Goal: Task Accomplishment & Management: Manage account settings

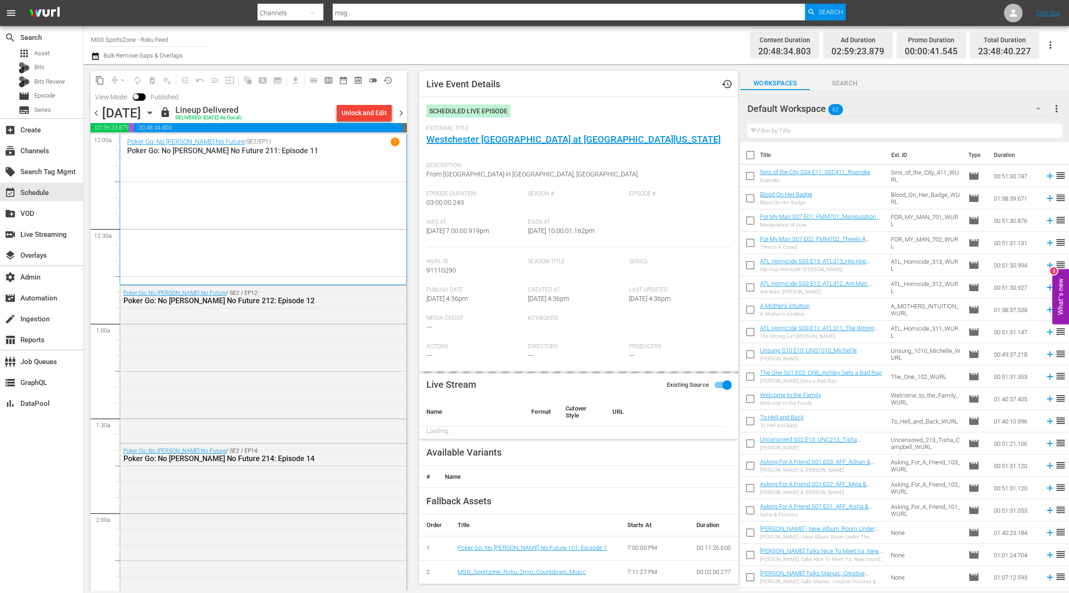
scroll to position [3573, 0]
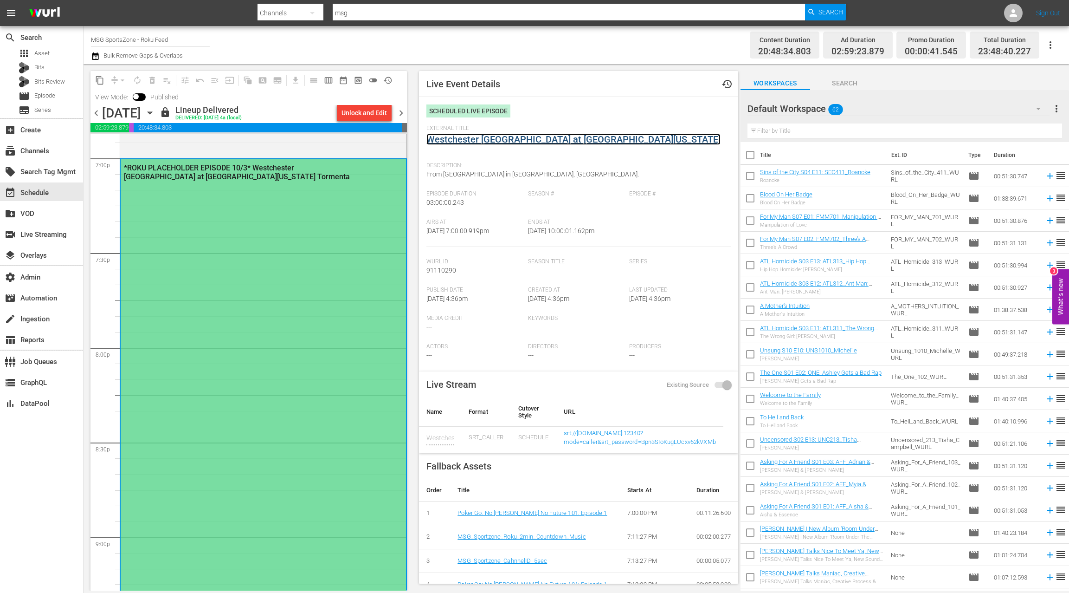
click at [477, 143] on link "Westchester [GEOGRAPHIC_DATA] at [GEOGRAPHIC_DATA][US_STATE]" at bounding box center [573, 139] width 294 height 11
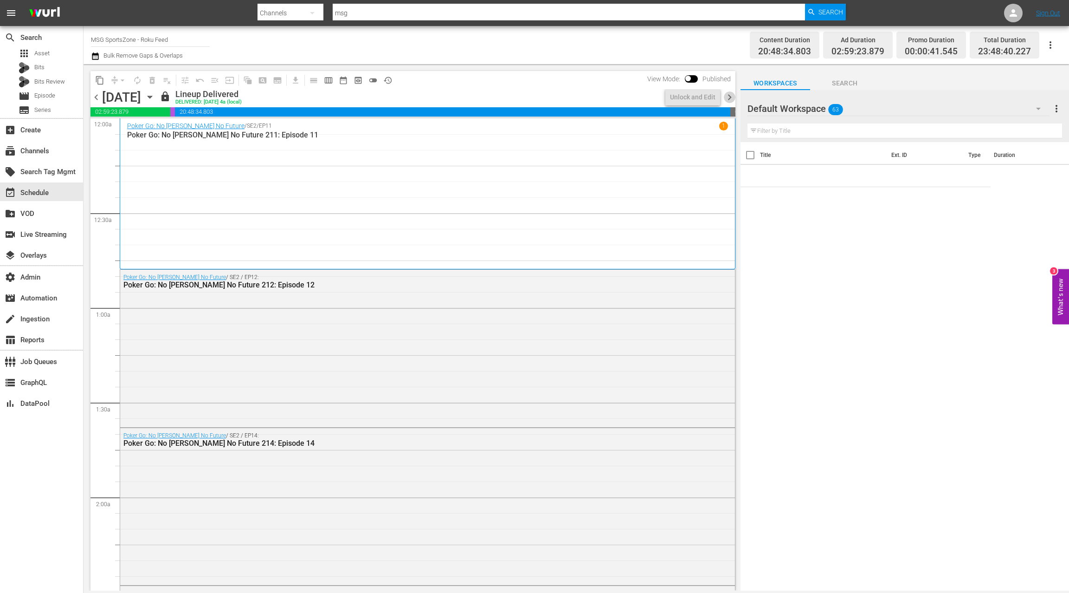
click at [732, 98] on span "chevron_right" at bounding box center [730, 97] width 12 height 12
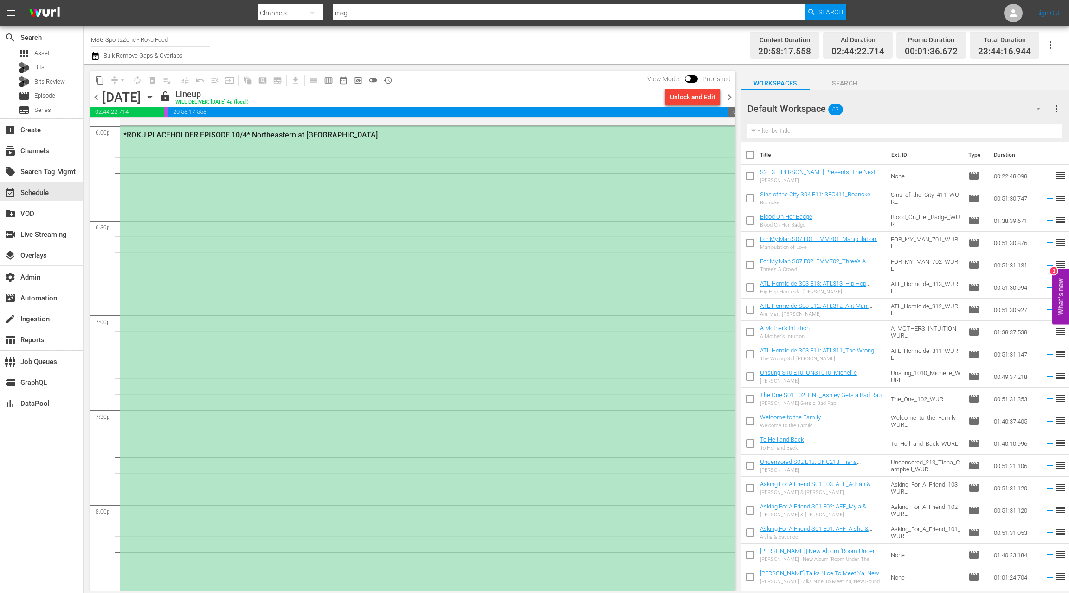
scroll to position [3190, 0]
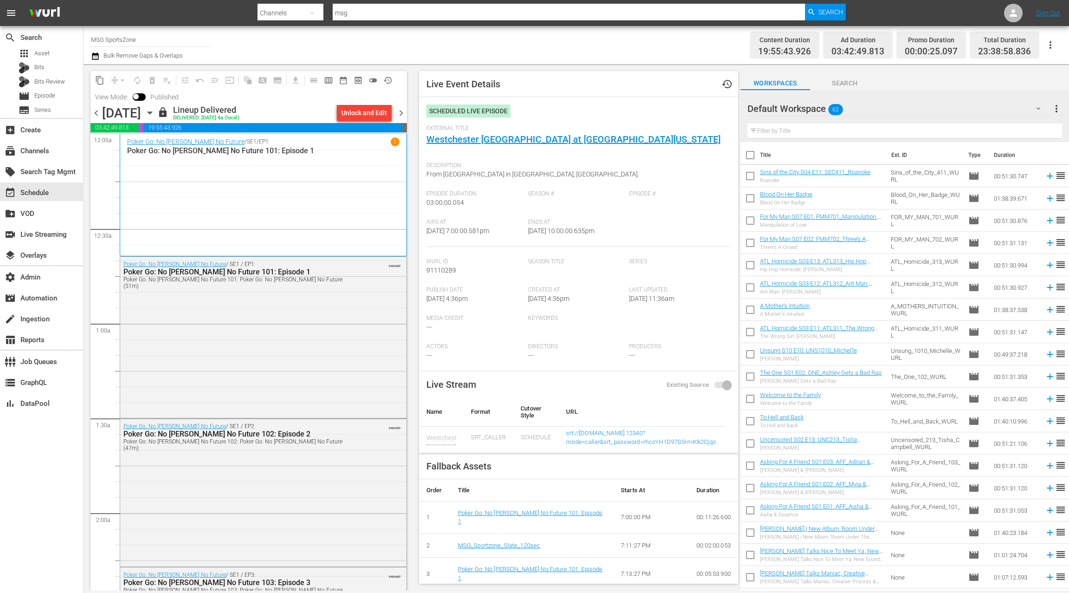
scroll to position [3505, 0]
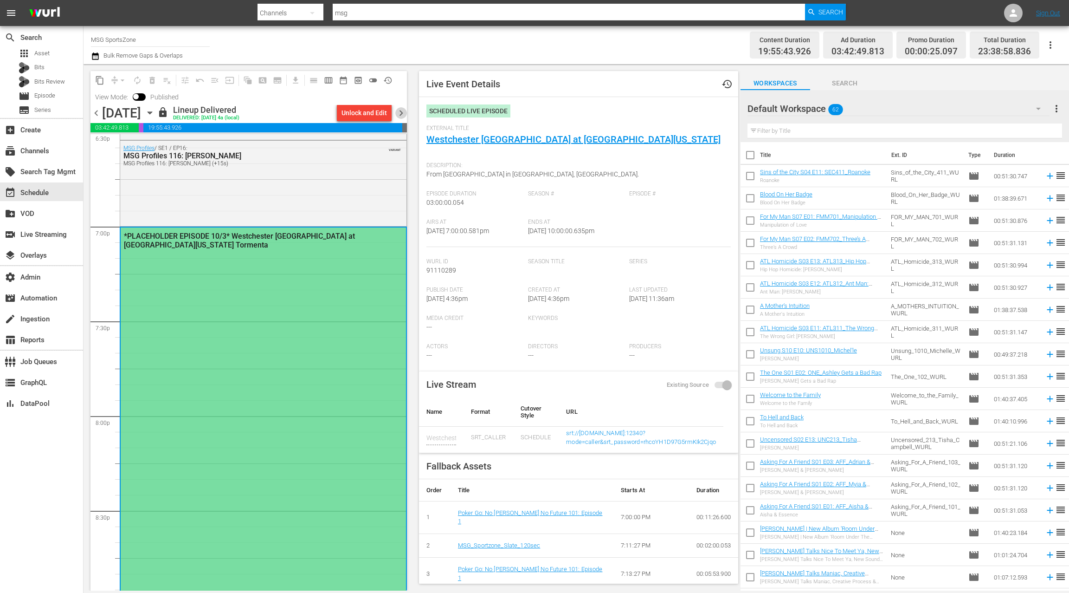
click at [400, 112] on span "chevron_right" at bounding box center [401, 113] width 12 height 12
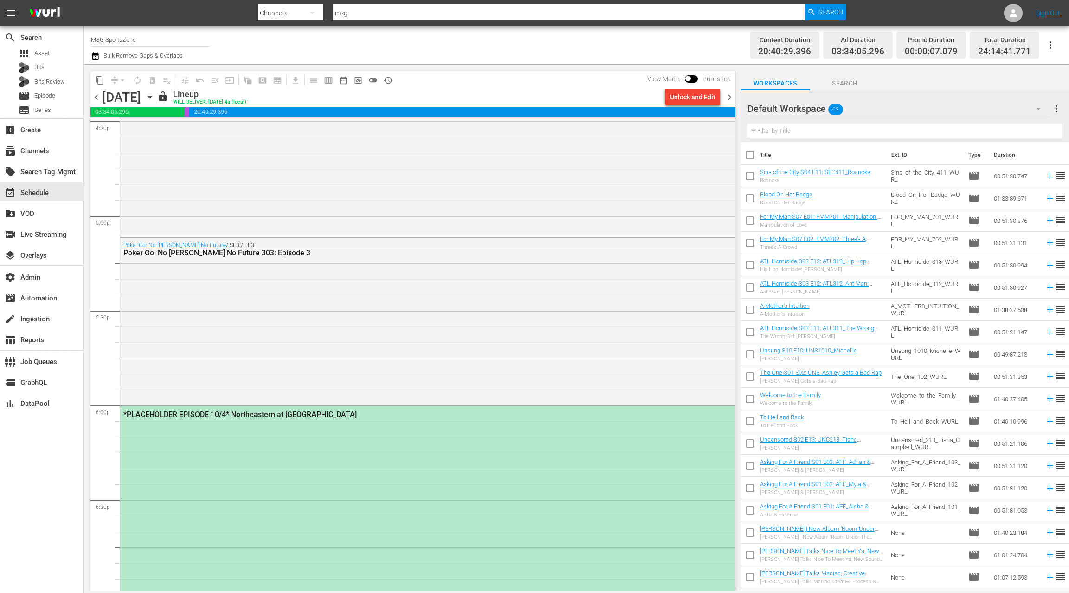
scroll to position [3109, 0]
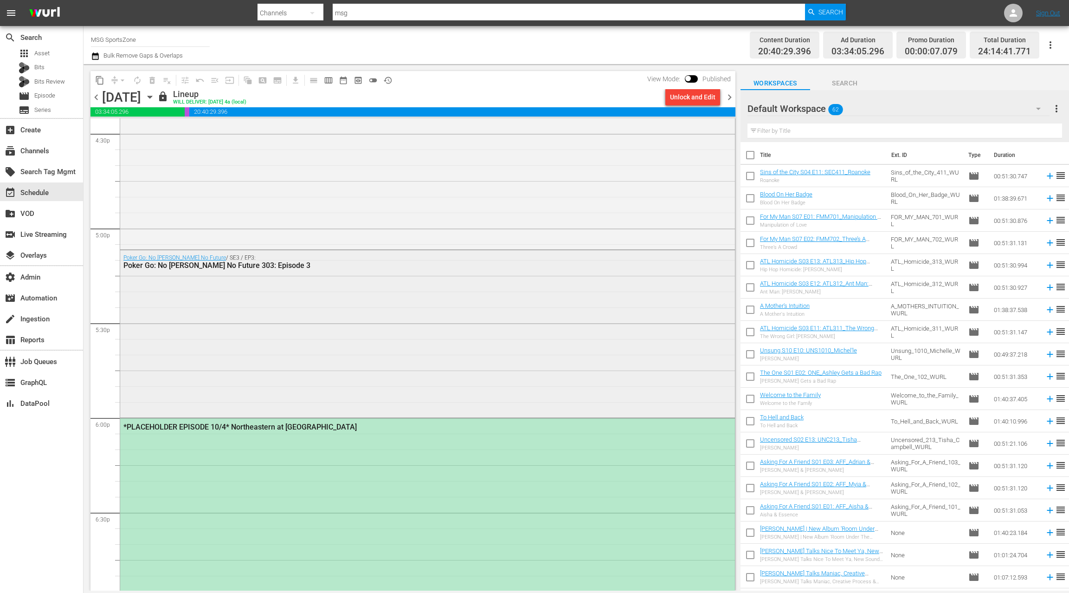
click at [334, 294] on div "Poker Go: No Gamble No Future / SE3 / EP3: Poker Go: No Gamble No Future 303: E…" at bounding box center [427, 332] width 615 height 165
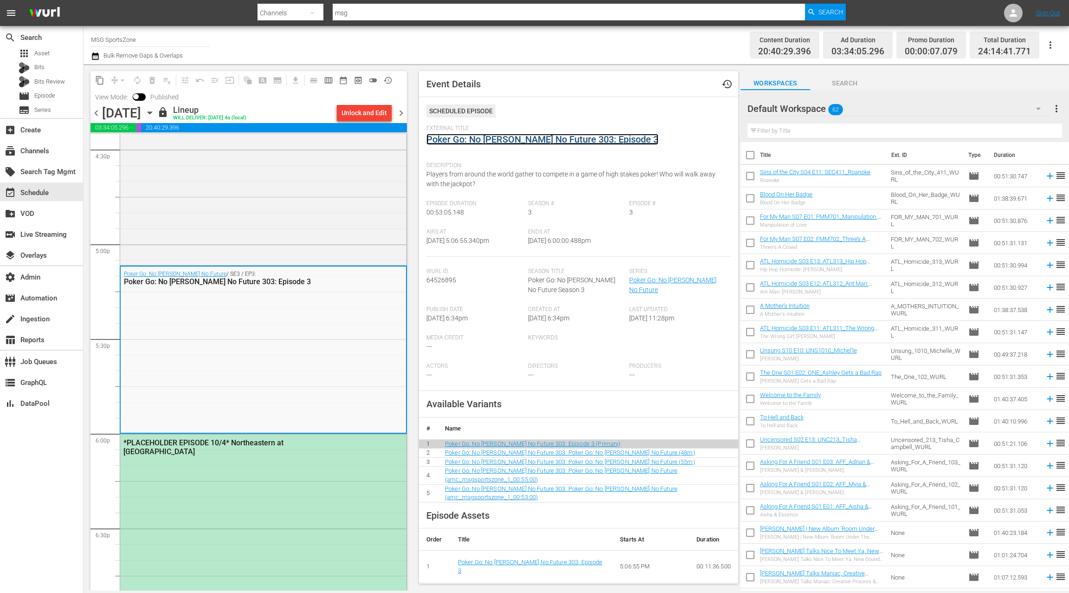
click at [599, 136] on link "Poker Go: No [PERSON_NAME] No Future 303: Episode 3" at bounding box center [542, 139] width 232 height 11
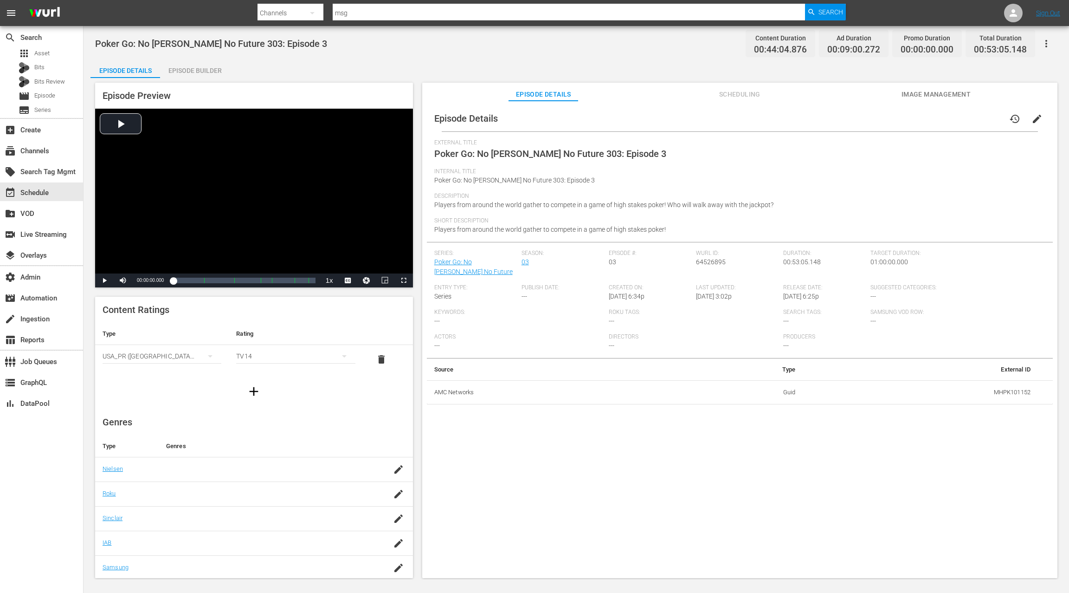
click at [442, 182] on span "Poker Go: No [PERSON_NAME] No Future 303: Episode 3" at bounding box center [514, 179] width 161 height 7
drag, startPoint x: 442, startPoint y: 182, endPoint x: 570, endPoint y: 179, distance: 127.6
click at [570, 179] on div "Internal Title Poker Go: No Gamble No Future 303: Episode 3" at bounding box center [739, 180] width 611 height 25
copy span "Poker Go: No [PERSON_NAME] No Future 303: Episode 3"
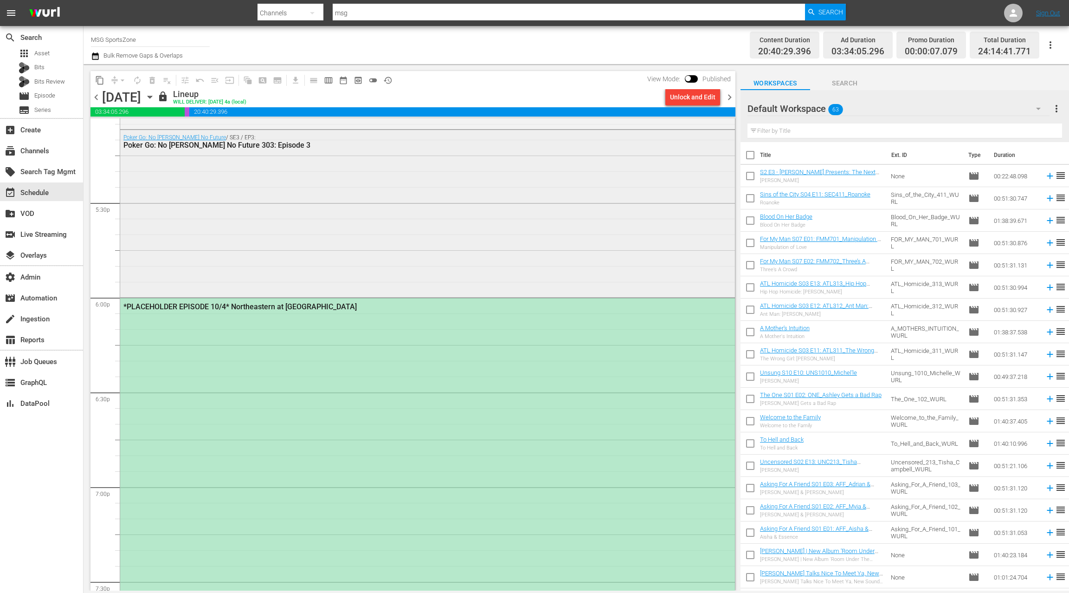
scroll to position [3240, 0]
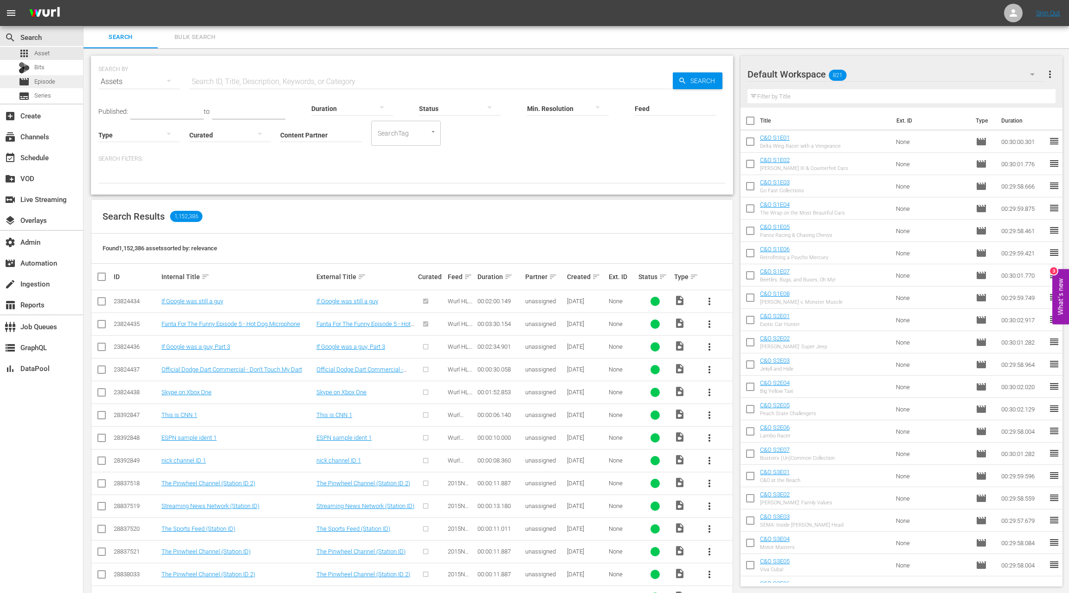
click at [58, 83] on div "movie Episode" at bounding box center [41, 81] width 83 height 13
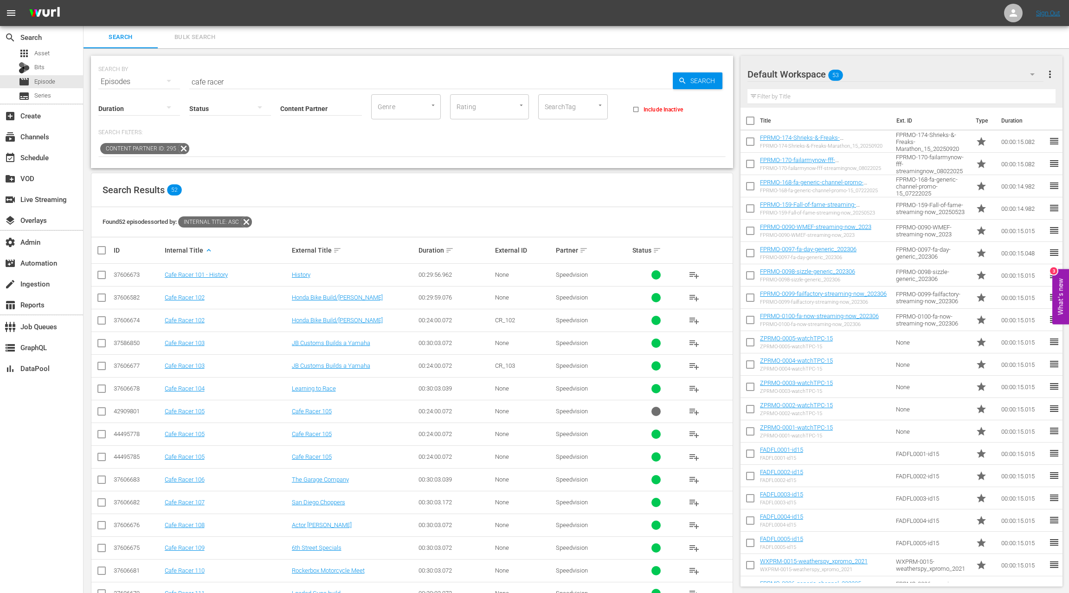
click at [199, 81] on input "cafe racer" at bounding box center [431, 82] width 484 height 22
drag, startPoint x: 199, startPoint y: 81, endPoint x: 243, endPoint y: 81, distance: 43.6
click at [243, 81] on input "cafe racer" at bounding box center [431, 82] width 484 height 22
paste input "The Brokenwood Mysteries"
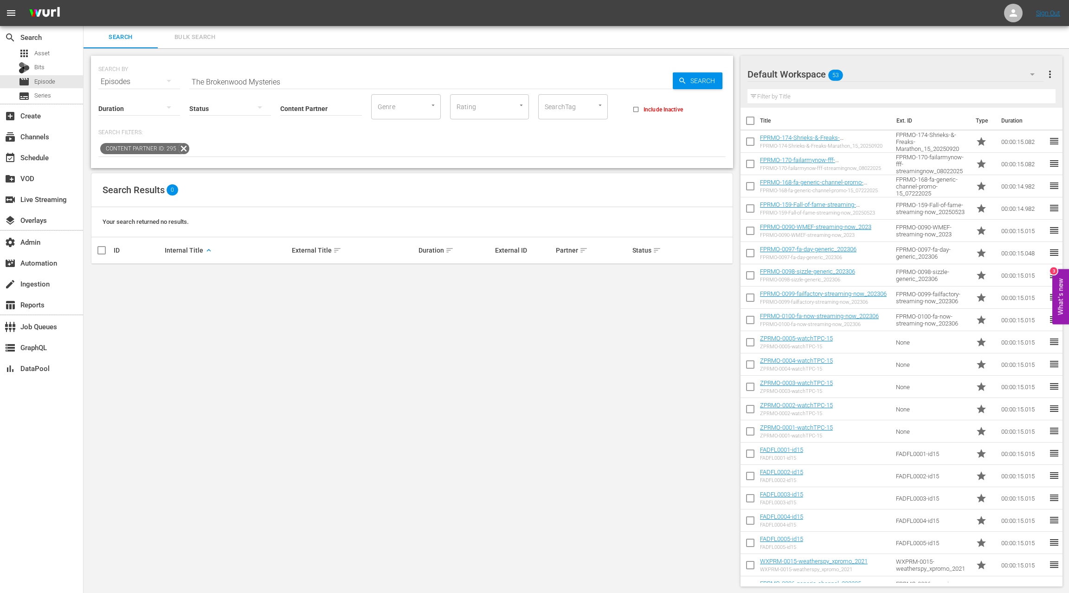
click at [181, 149] on icon at bounding box center [183, 148] width 11 height 11
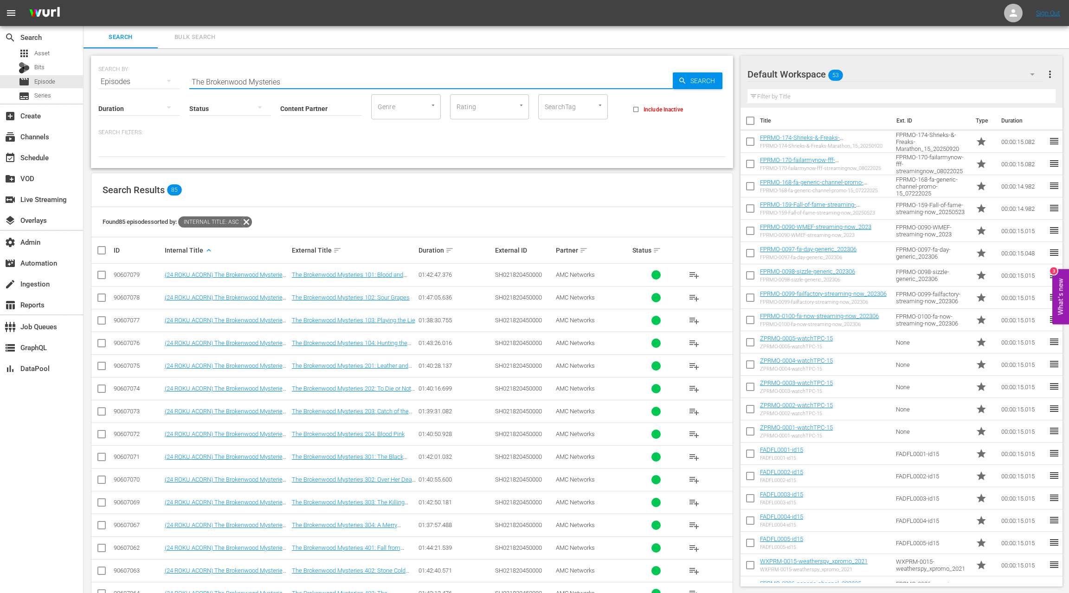
click at [195, 80] on input "The Brokenwood Mysteries" at bounding box center [431, 82] width 484 height 22
drag, startPoint x: 266, startPoint y: 83, endPoint x: 285, endPoint y: 84, distance: 19.0
click at [285, 84] on input "The Brokenwood Mysteries" at bounding box center [431, 82] width 484 height 22
paste input "56777610"
type input "56777610"
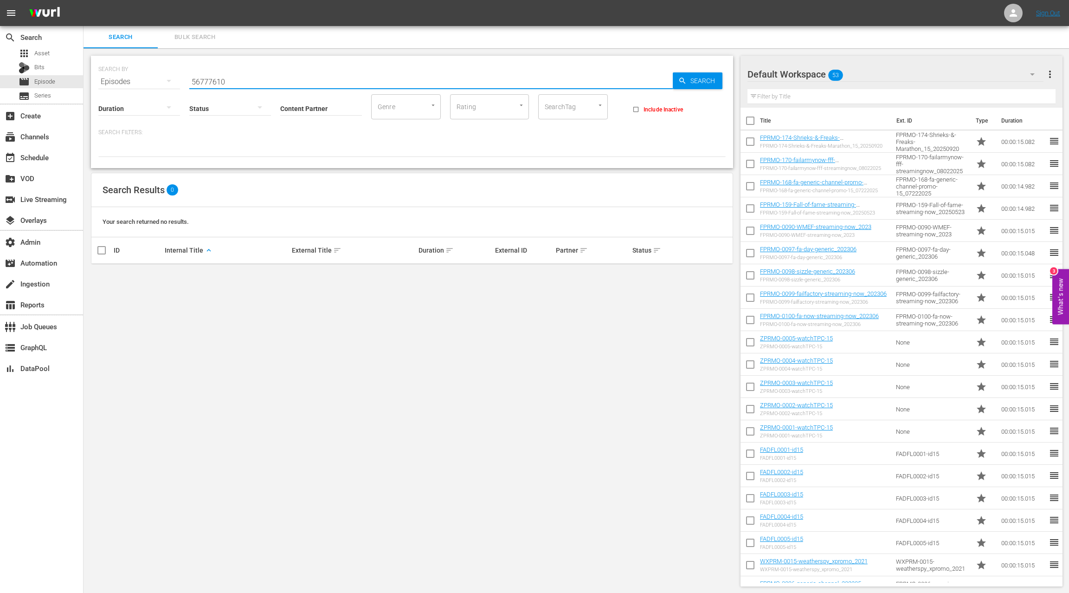
click at [203, 34] on span "Bulk Search" at bounding box center [194, 37] width 63 height 11
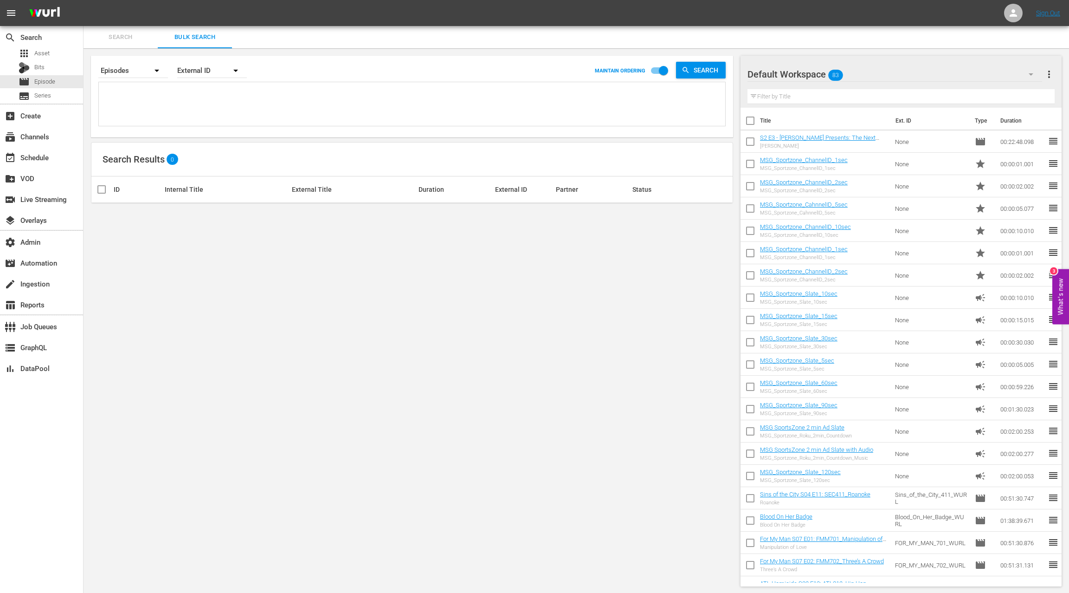
click at [189, 104] on textarea at bounding box center [413, 105] width 624 height 42
paste textarea "56777610"
type textarea "56777610"
click at [194, 72] on div "External ID" at bounding box center [212, 71] width 70 height 26
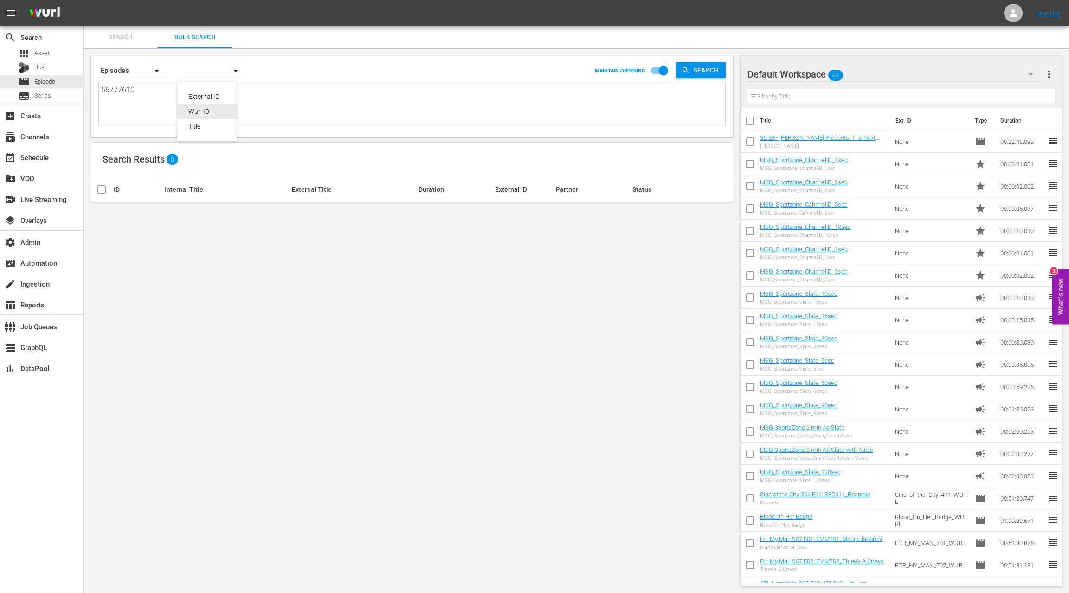
click at [209, 110] on div "Wurl ID" at bounding box center [206, 111] width 37 height 15
click at [126, 35] on span "Search" at bounding box center [120, 37] width 63 height 11
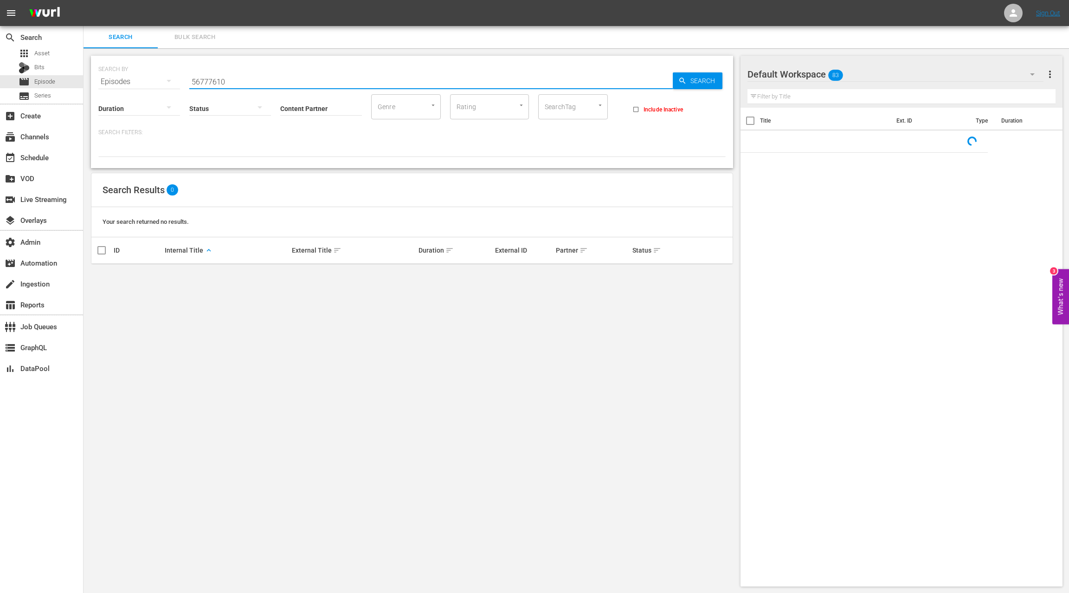
click at [216, 81] on input "56777610" at bounding box center [431, 82] width 484 height 22
paste input "EP021291510003"
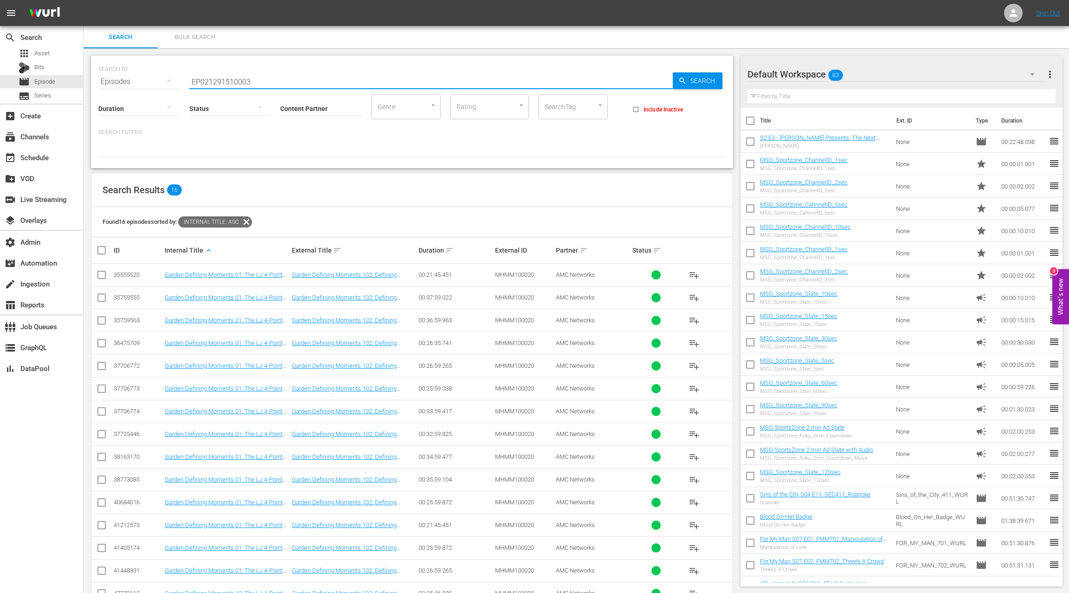
click at [215, 81] on input "EP021291510003" at bounding box center [431, 82] width 484 height 22
paste input "US-56752026"
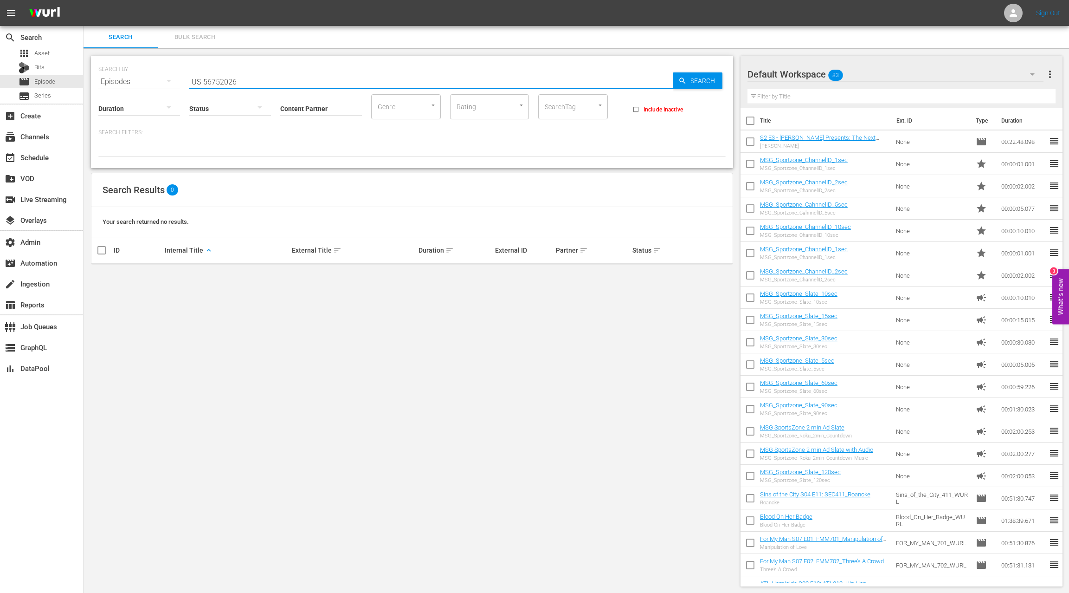
click at [194, 81] on input "US-56752026" at bounding box center [431, 82] width 484 height 22
drag, startPoint x: 226, startPoint y: 79, endPoint x: 263, endPoint y: 76, distance: 36.8
click at [263, 76] on input "US-56752026" at bounding box center [431, 82] width 484 height 22
click at [246, 80] on input "brokenwood-56752026" at bounding box center [431, 82] width 484 height 22
drag, startPoint x: 246, startPoint y: 80, endPoint x: 275, endPoint y: 83, distance: 28.9
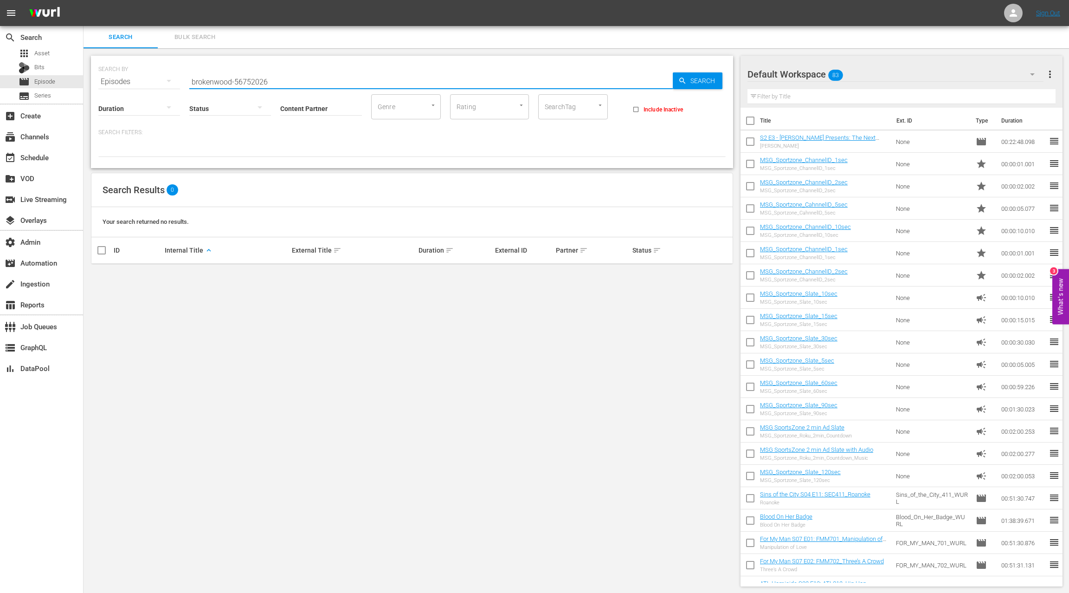
click at [275, 83] on input "brokenwood-56752026" at bounding box center [431, 82] width 484 height 22
type input "brokenwood"
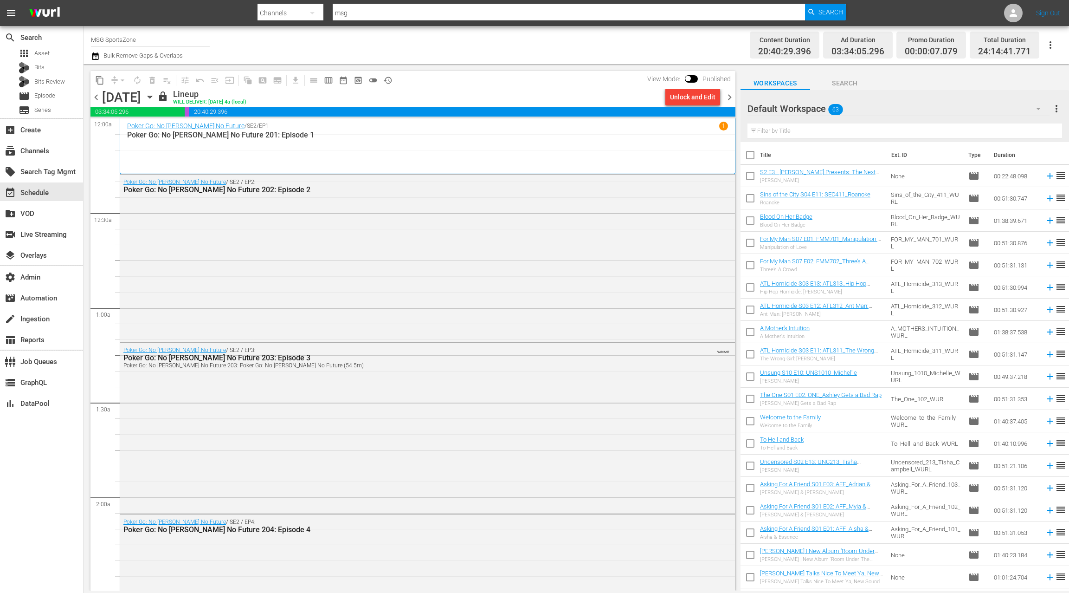
scroll to position [3240, 0]
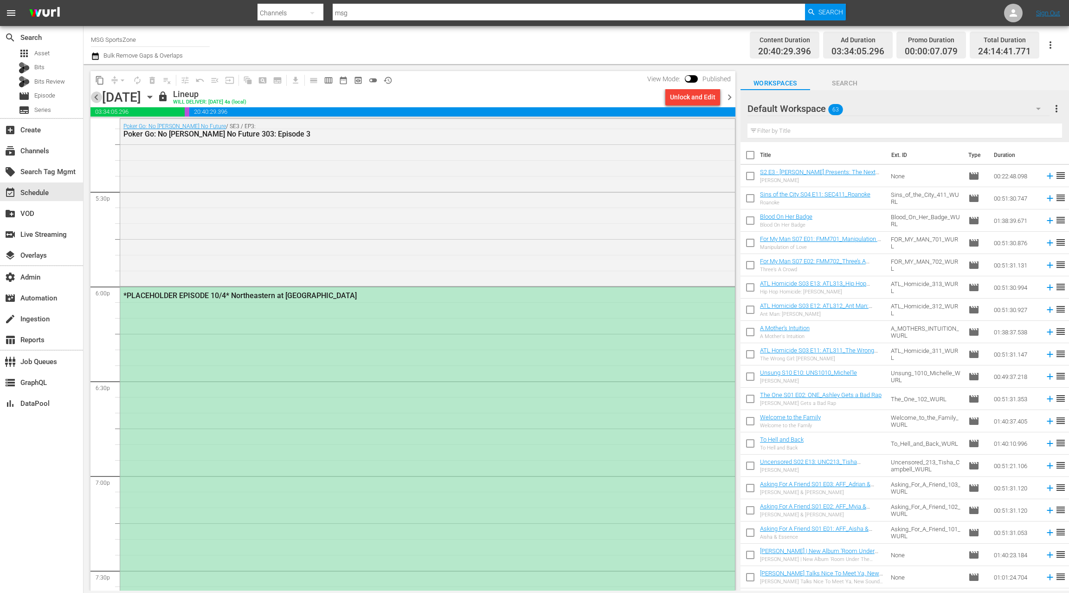
click at [97, 98] on span "chevron_left" at bounding box center [96, 97] width 12 height 12
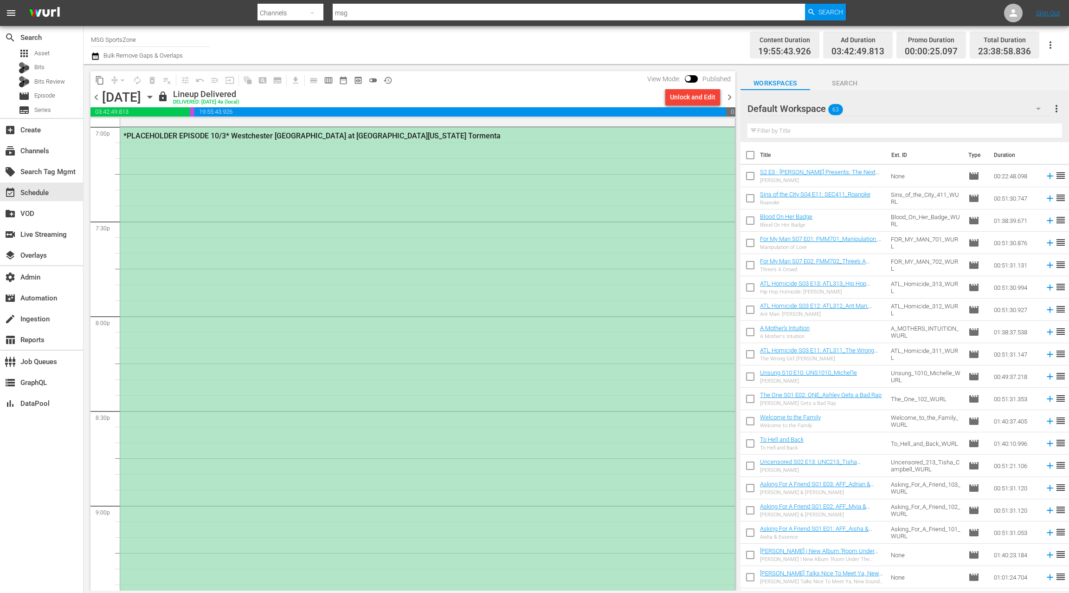
scroll to position [3565, 0]
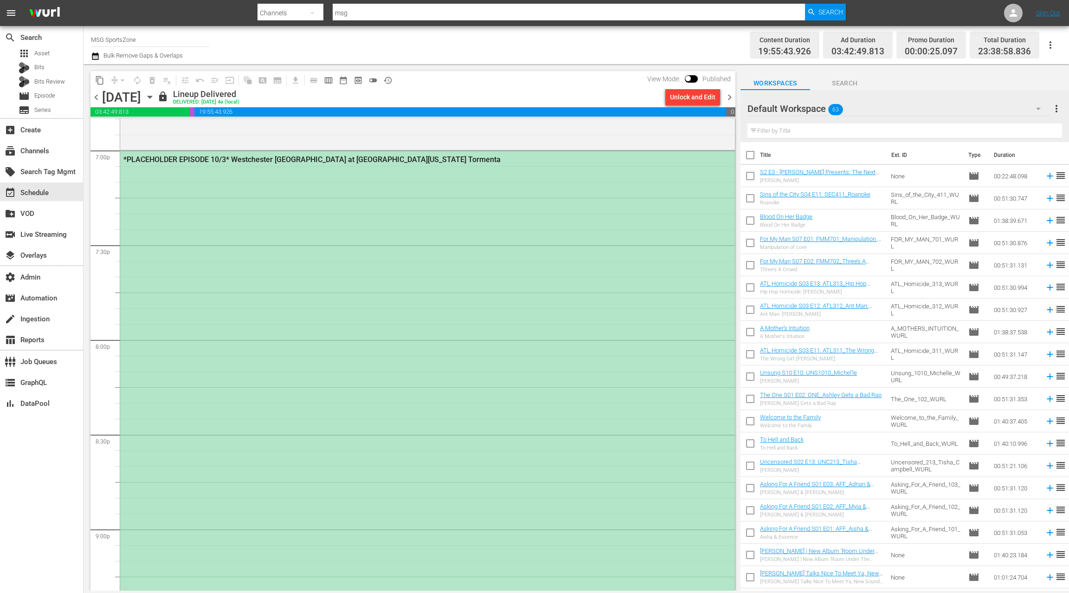
click at [382, 194] on div "*PLACEHOLDER EPISODE 10/3* Westchester SC at South Georgia Tormenta" at bounding box center [427, 433] width 615 height 565
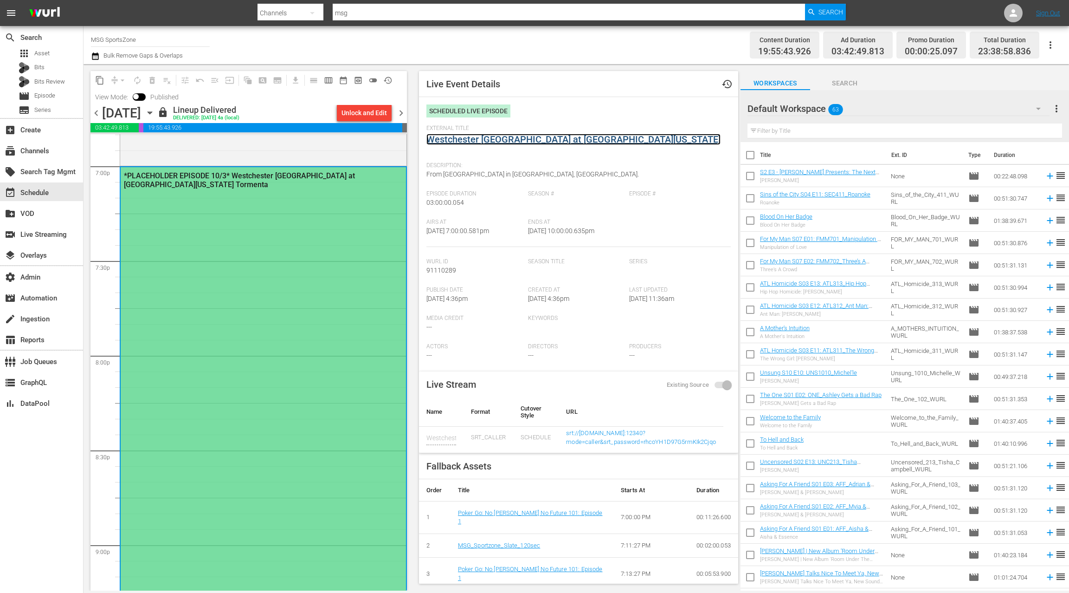
click at [466, 142] on link "Westchester [GEOGRAPHIC_DATA] at [GEOGRAPHIC_DATA][US_STATE]" at bounding box center [573, 139] width 294 height 11
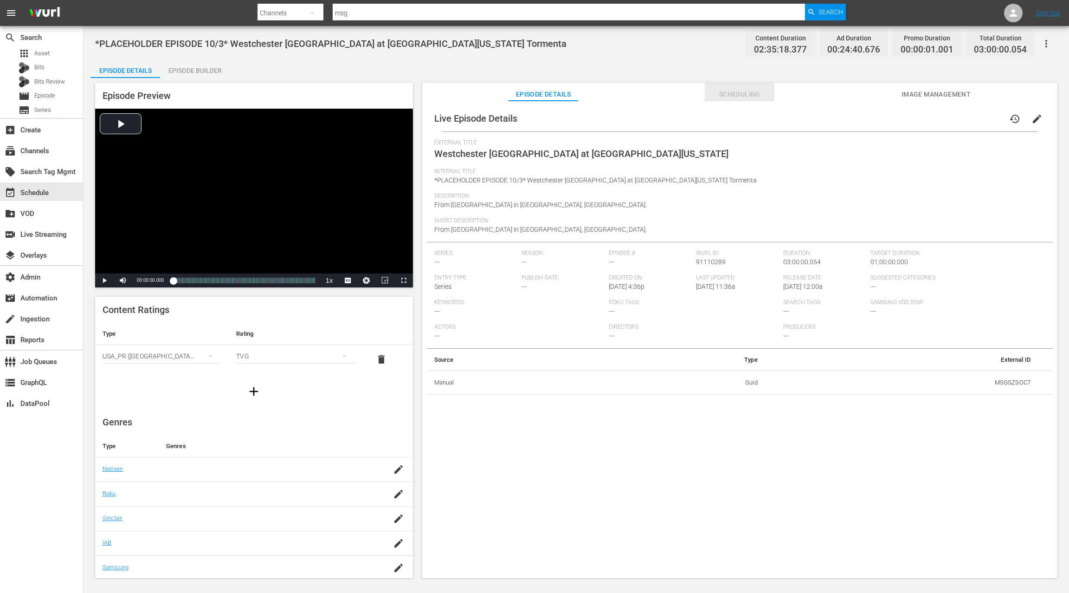
click at [731, 98] on span "Scheduling" at bounding box center [740, 95] width 70 height 12
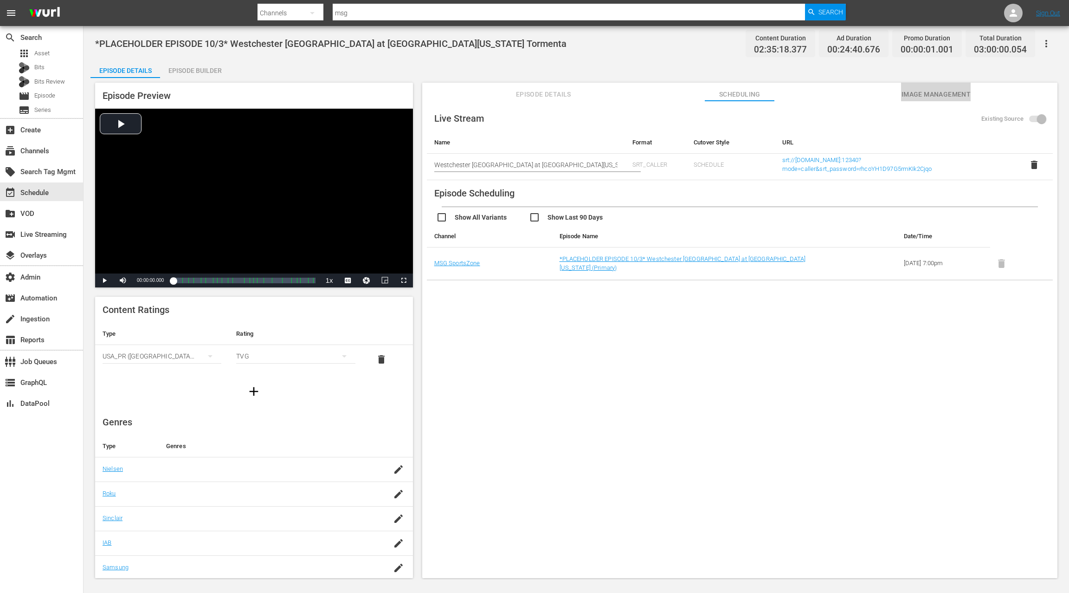
drag, startPoint x: 921, startPoint y: 96, endPoint x: 915, endPoint y: 97, distance: 6.1
click at [918, 95] on span "Image Management" at bounding box center [936, 95] width 70 height 12
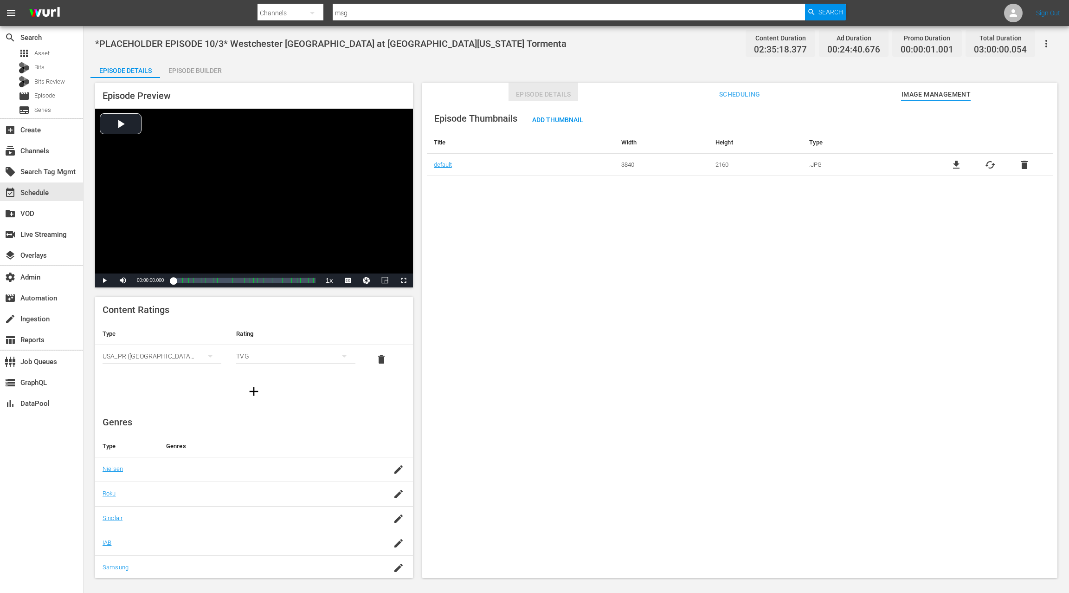
click at [539, 98] on span "Episode Details" at bounding box center [544, 95] width 70 height 12
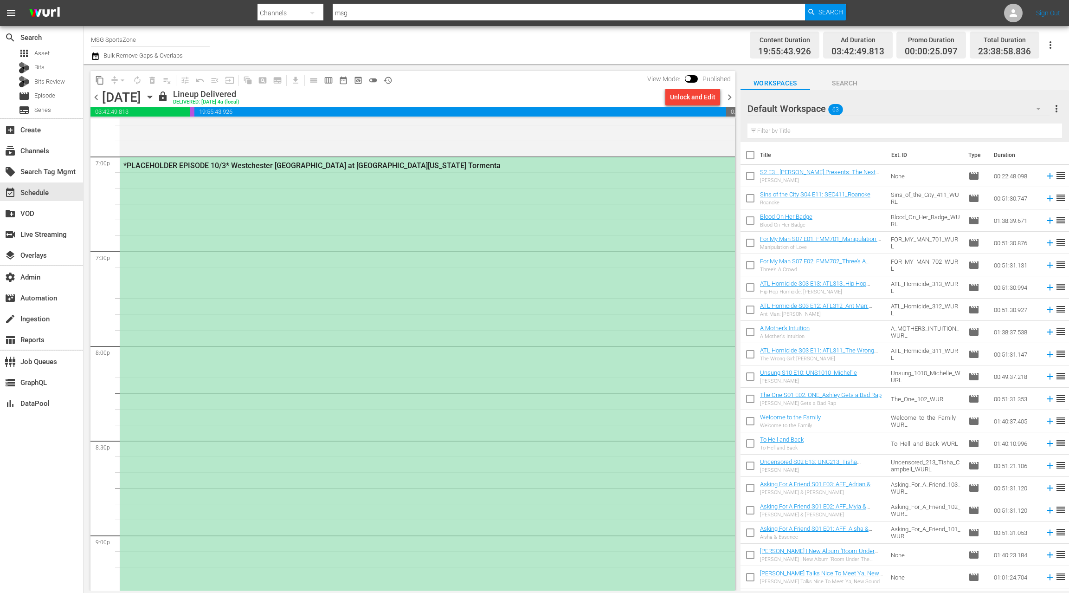
scroll to position [3571, 0]
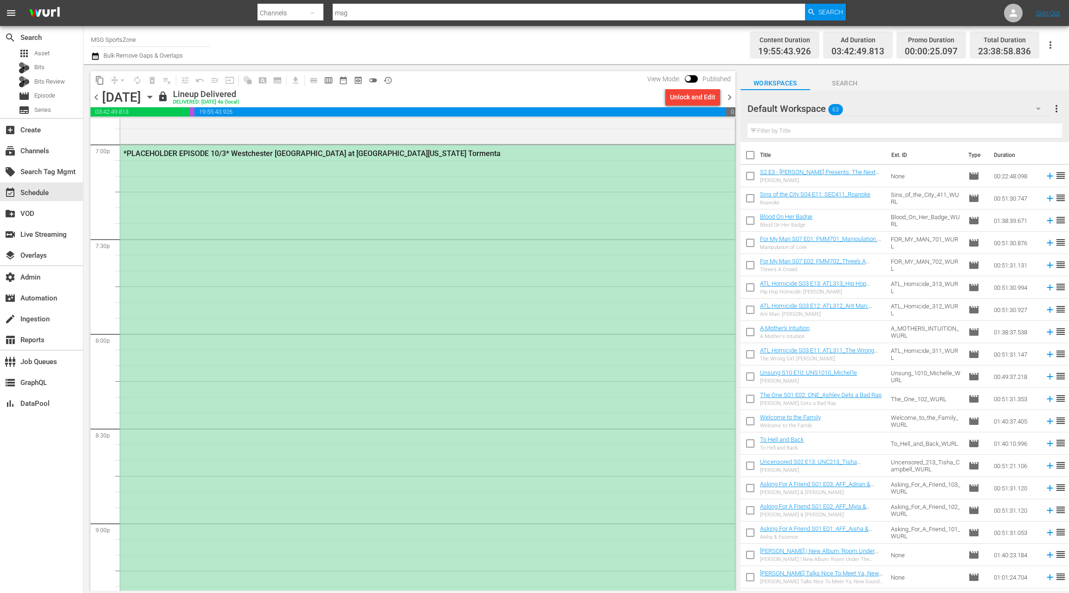
click at [369, 321] on div "*PLACEHOLDER EPISODE 10/3* Westchester SC at South Georgia Tormenta" at bounding box center [427, 427] width 615 height 565
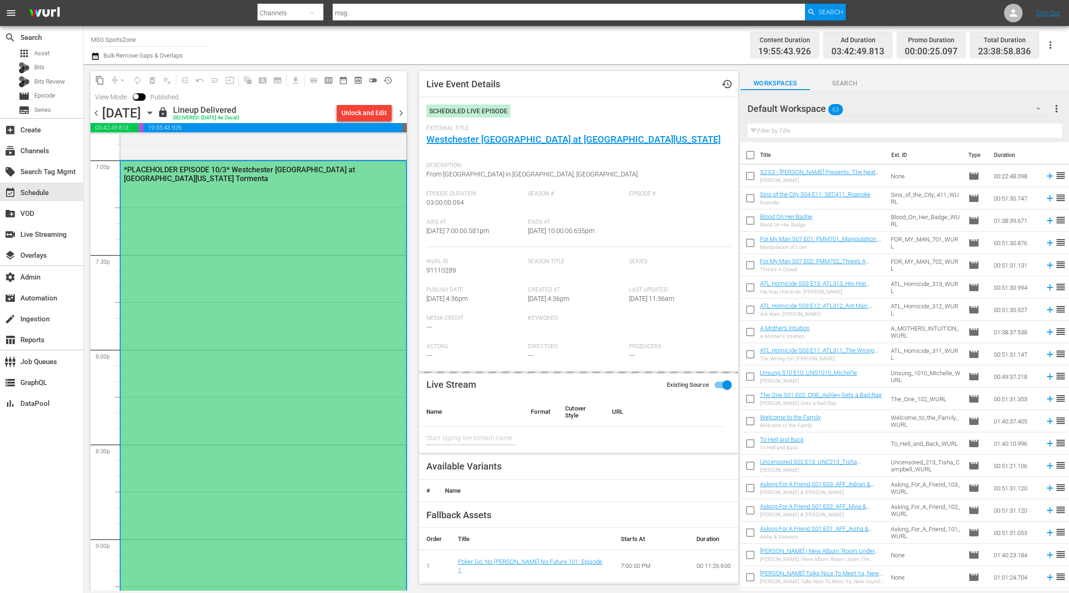
type input "Westchester [GEOGRAPHIC_DATA] at [GEOGRAPHIC_DATA][US_STATE]"
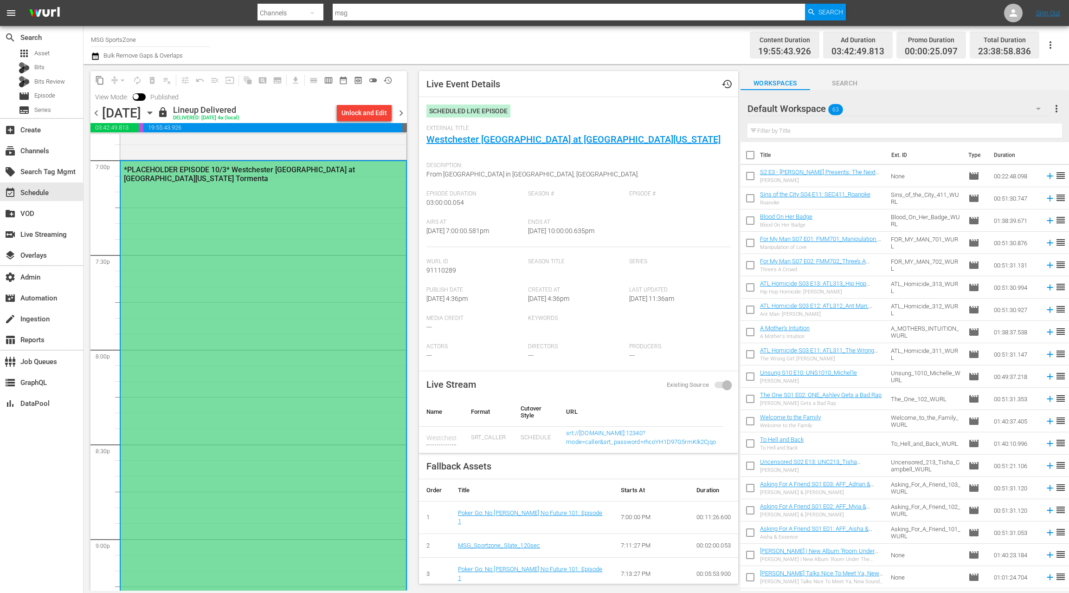
scroll to position [2, 0]
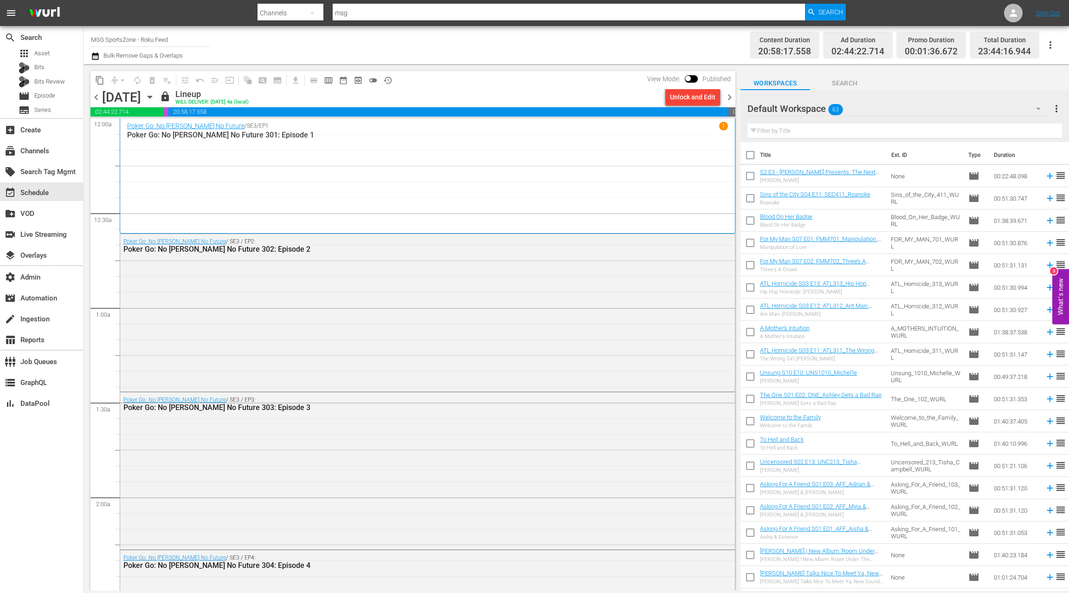
scroll to position [3190, 0]
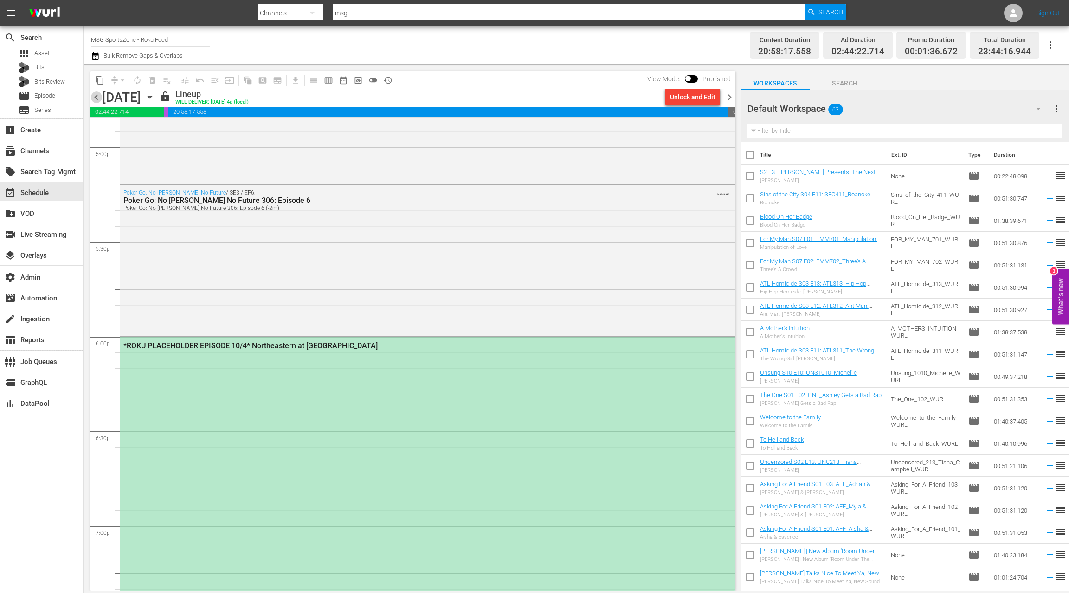
click at [99, 98] on span "chevron_left" at bounding box center [96, 97] width 12 height 12
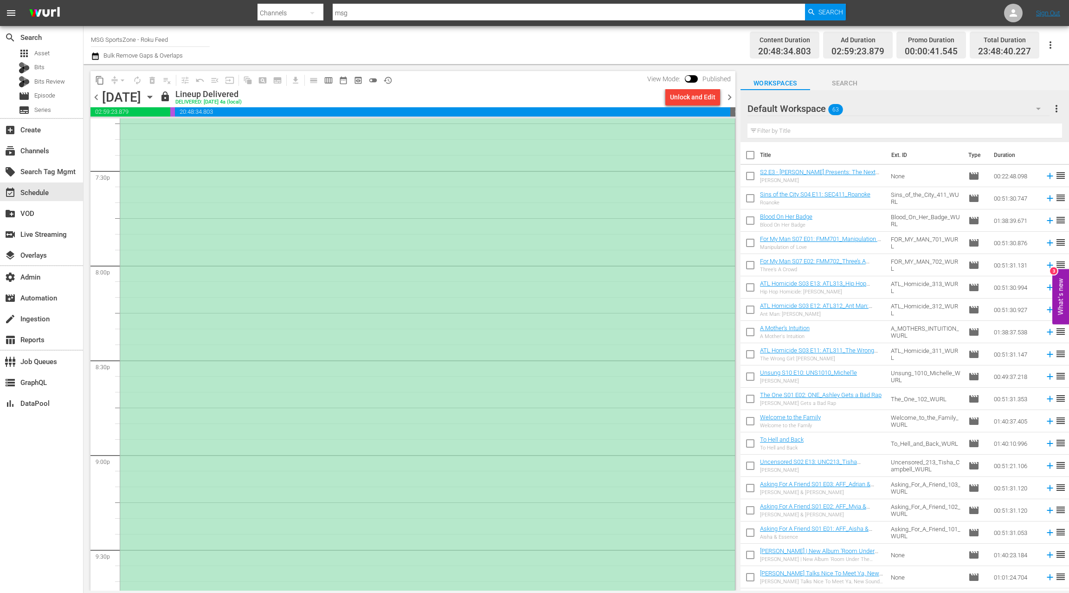
scroll to position [3562, 0]
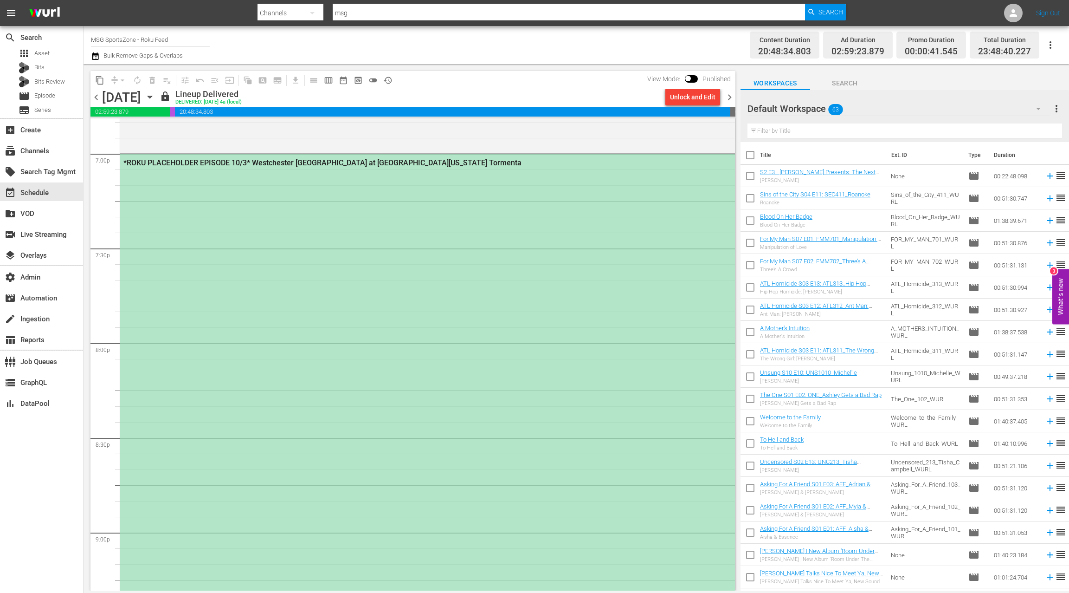
click at [389, 197] on div "*ROKU PLACEHOLDER EPISODE 10/3* Westchester [GEOGRAPHIC_DATA] at [GEOGRAPHIC_DA…" at bounding box center [427, 436] width 615 height 565
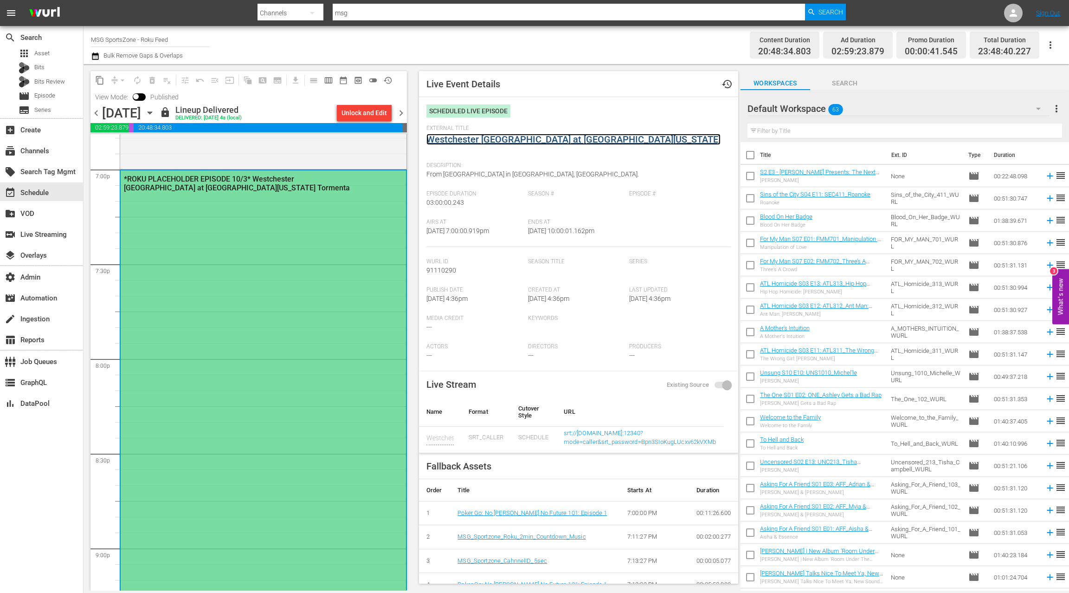
click at [488, 142] on link "Westchester [GEOGRAPHIC_DATA] at [GEOGRAPHIC_DATA][US_STATE]" at bounding box center [573, 139] width 294 height 11
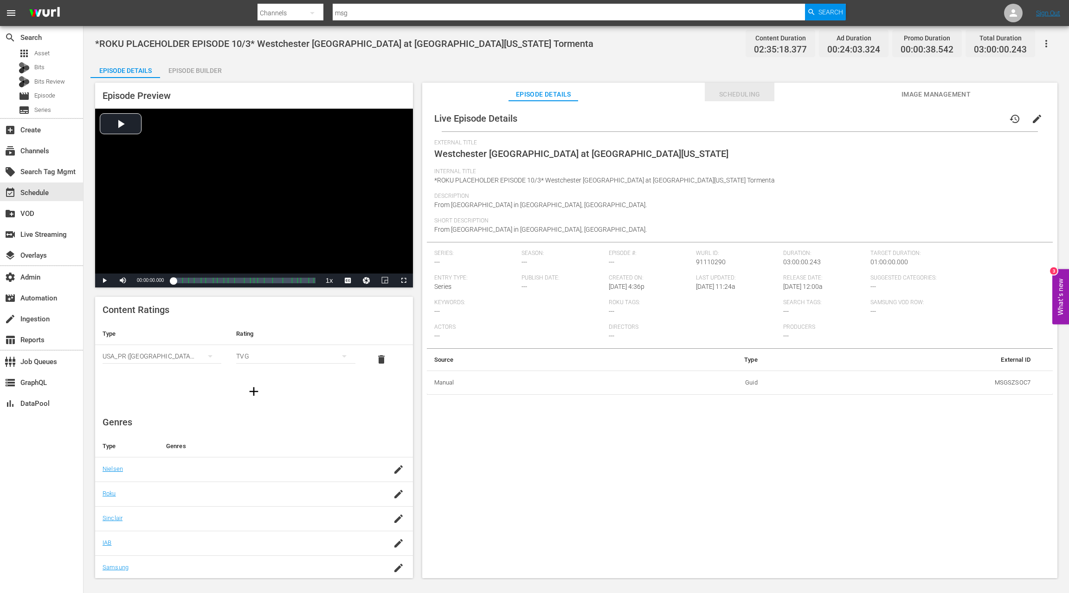
click at [729, 93] on span "Scheduling" at bounding box center [740, 95] width 70 height 12
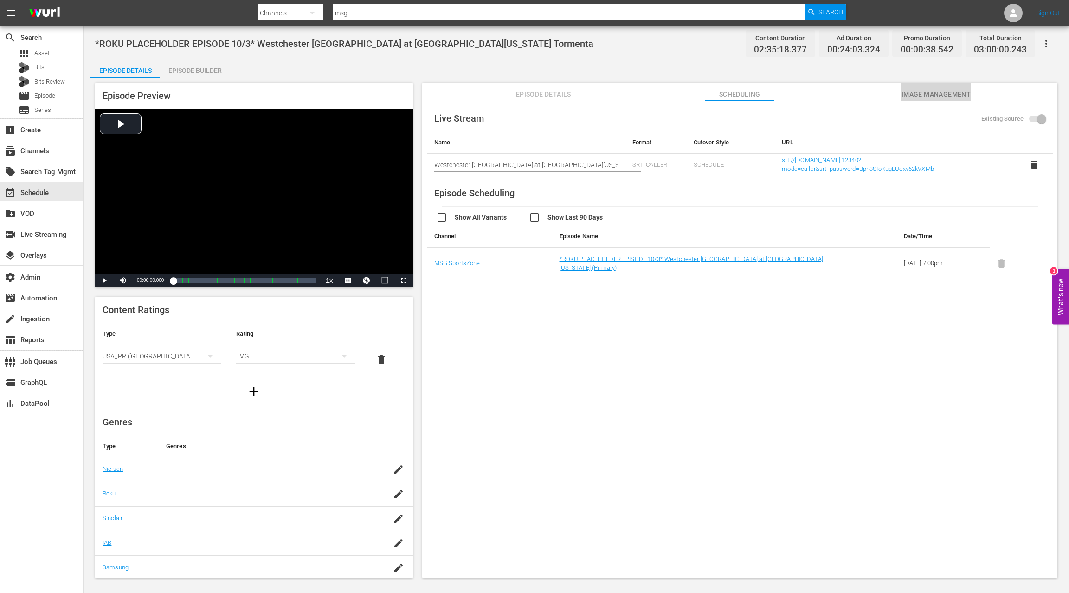
click at [932, 94] on span "Image Management" at bounding box center [936, 95] width 70 height 12
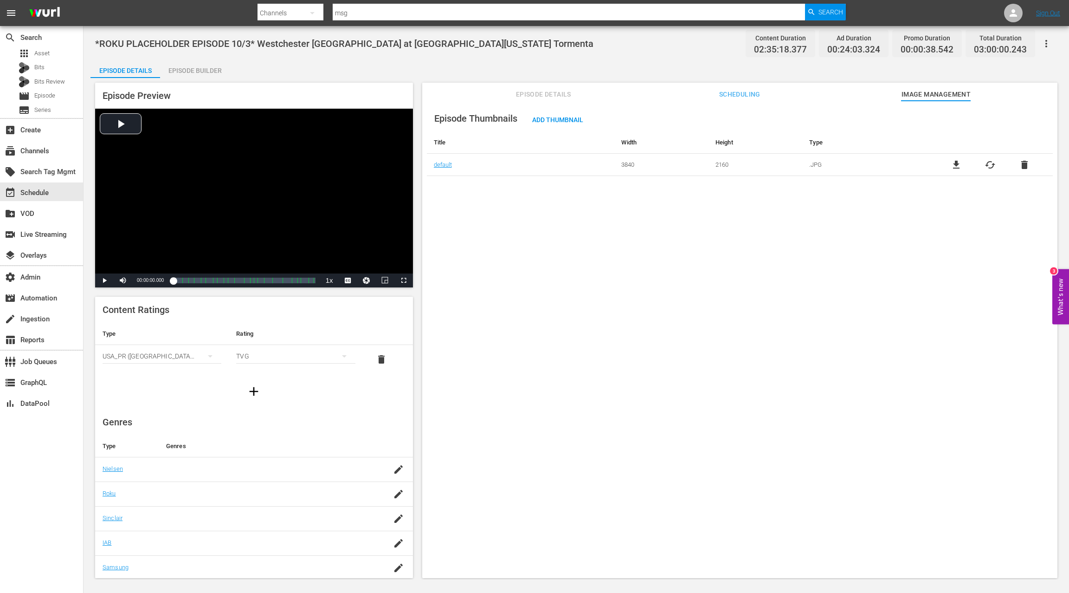
click at [137, 75] on div "Episode Details" at bounding box center [125, 70] width 70 height 22
click at [187, 70] on div "Episode Builder" at bounding box center [195, 70] width 70 height 22
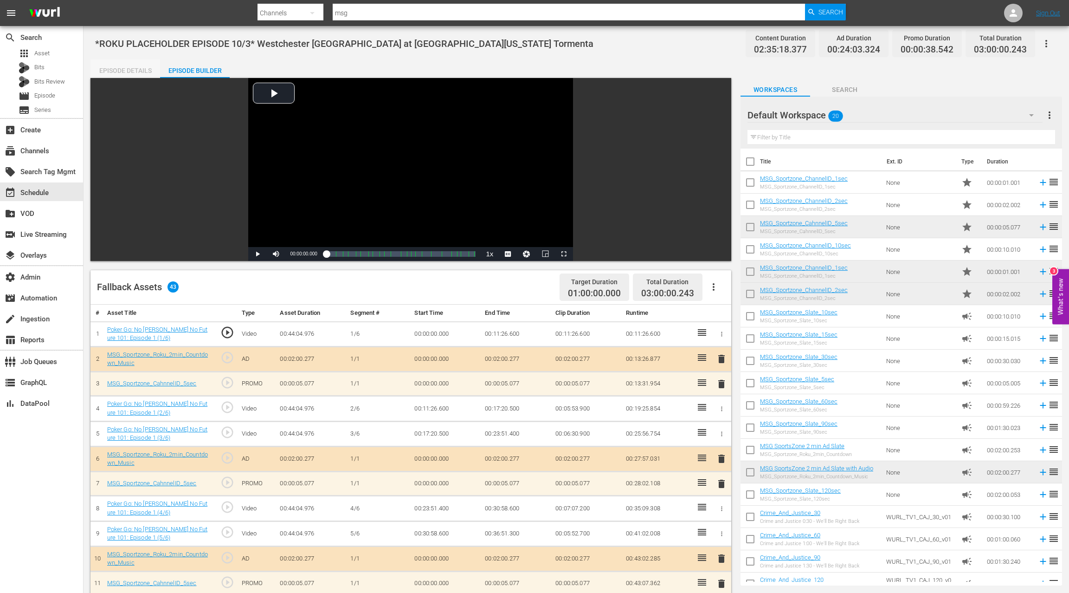
click at [132, 72] on div "Episode Details" at bounding box center [125, 70] width 70 height 22
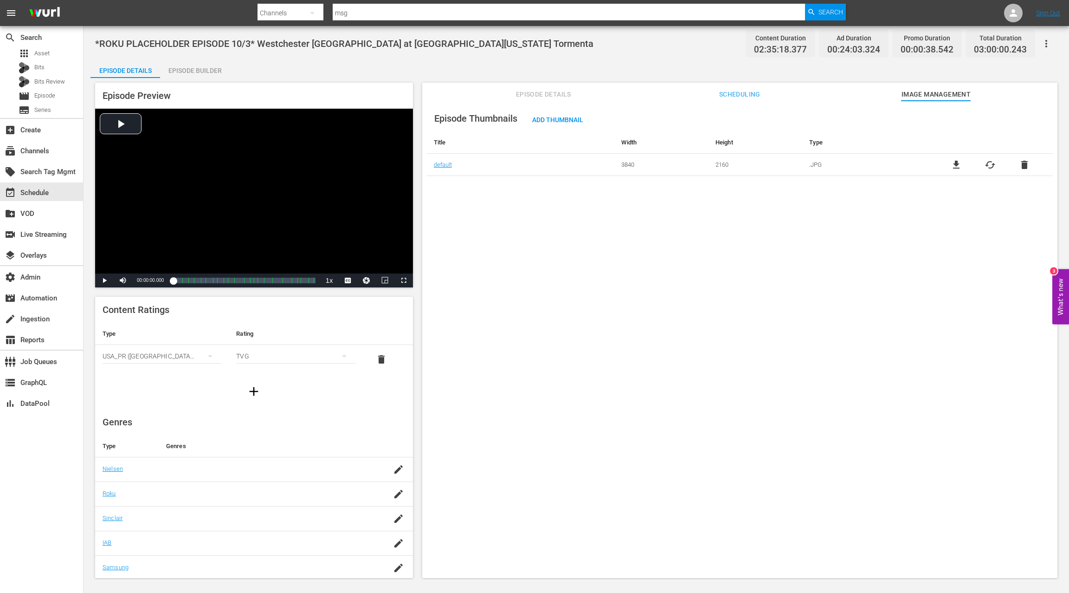
click at [544, 93] on span "Episode Details" at bounding box center [544, 95] width 70 height 12
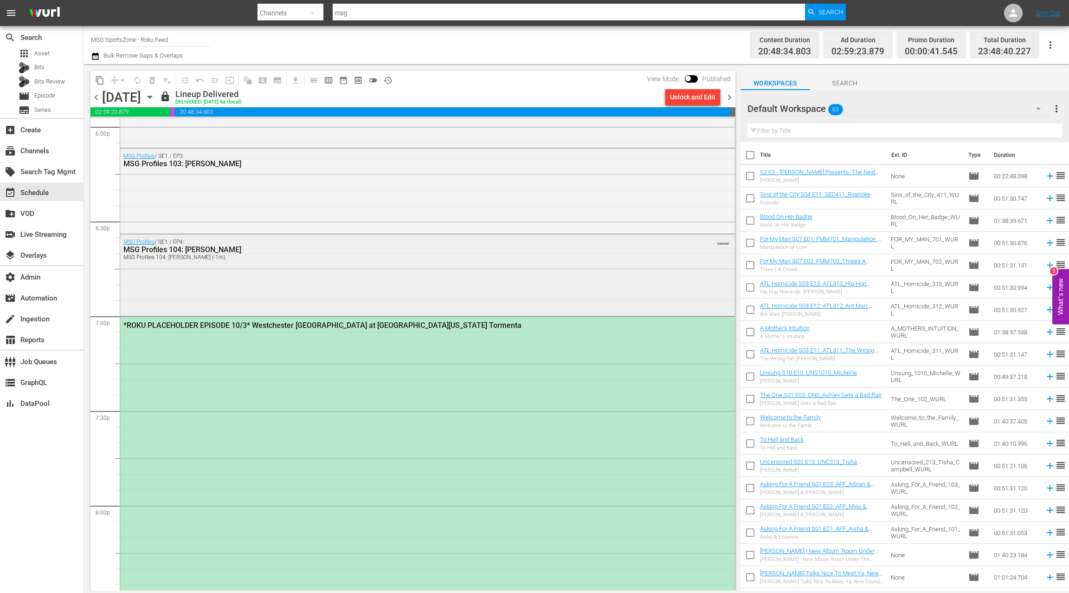
scroll to position [3402, 0]
click at [309, 391] on div "*ROKU PLACEHOLDER EPISODE 10/3* Westchester [GEOGRAPHIC_DATA] at [GEOGRAPHIC_DA…" at bounding box center [427, 597] width 615 height 565
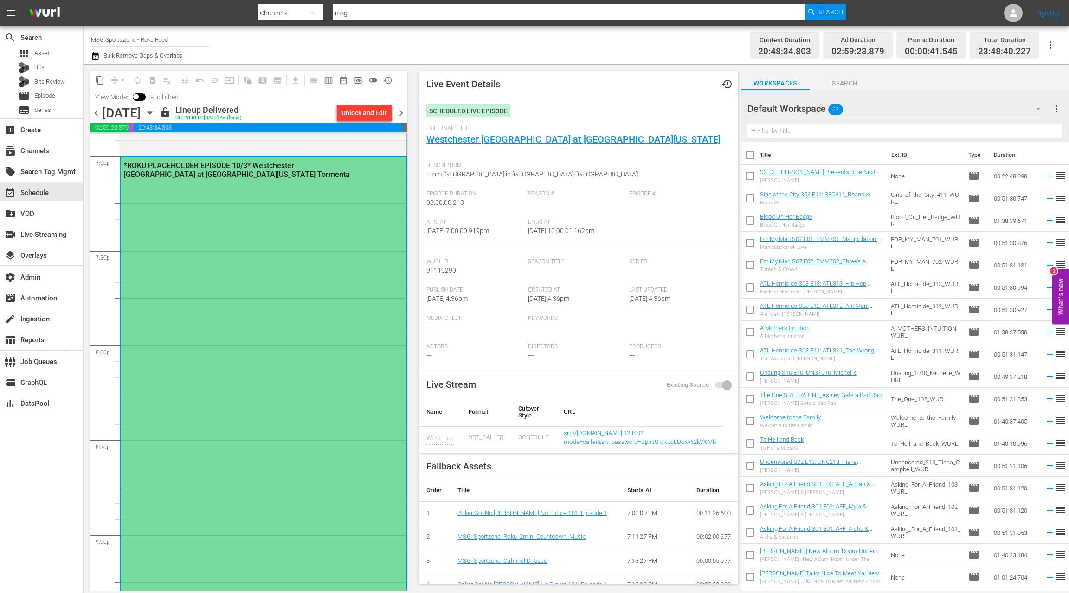
scroll to position [3555, 0]
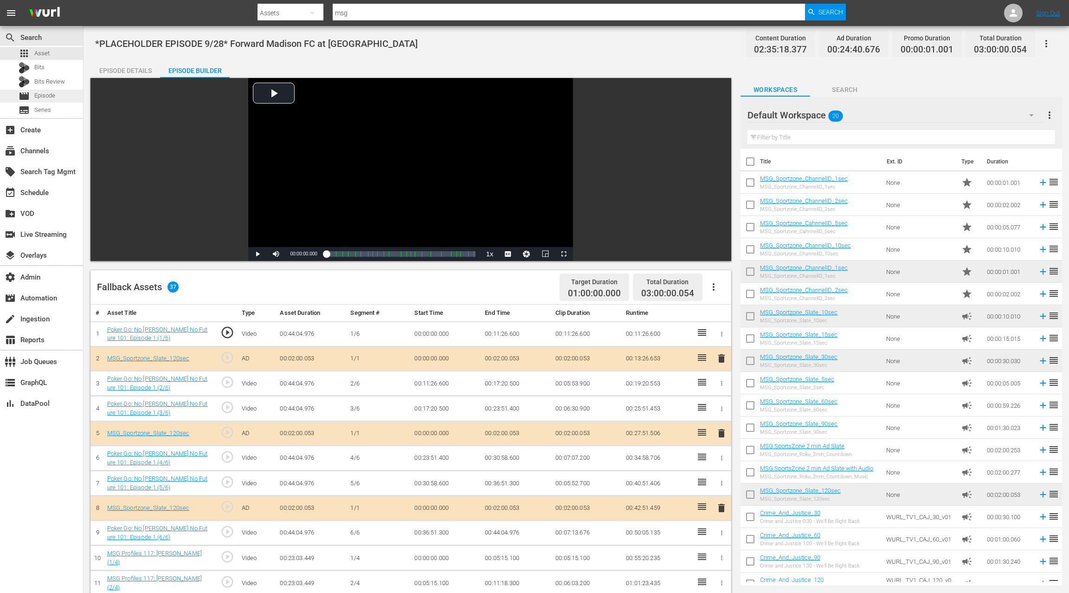
click at [55, 99] on div "movie Episode" at bounding box center [41, 96] width 83 height 13
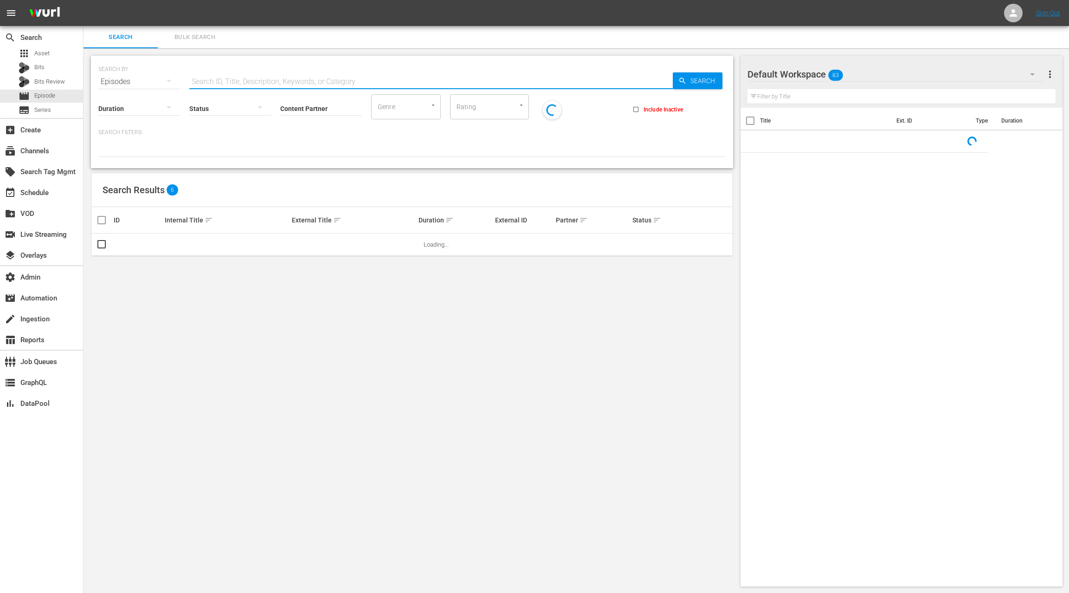
click at [201, 82] on input "text" at bounding box center [431, 82] width 484 height 22
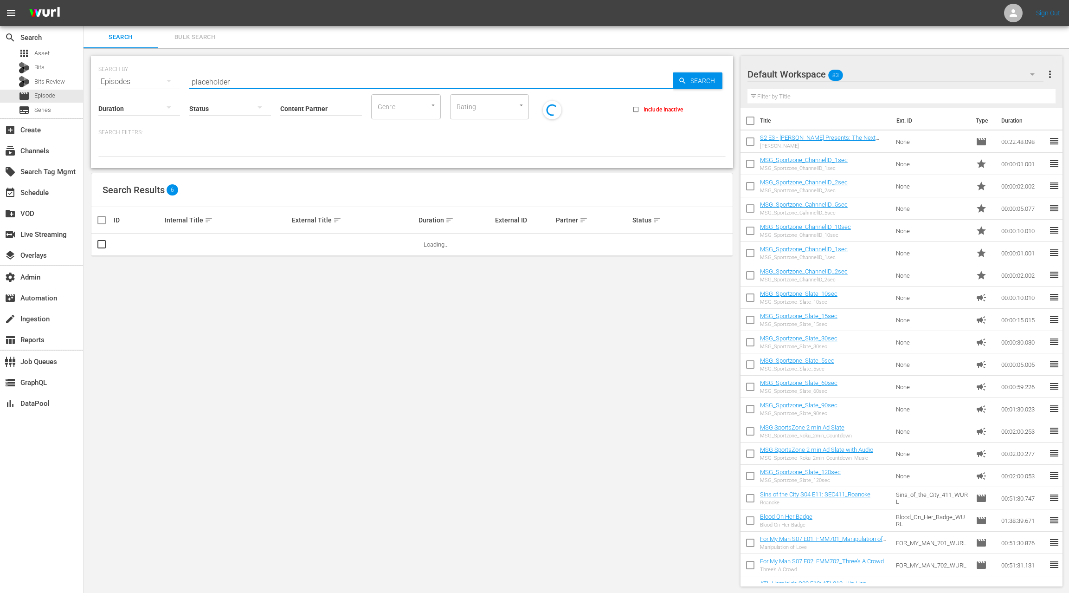
type input "placeholder"
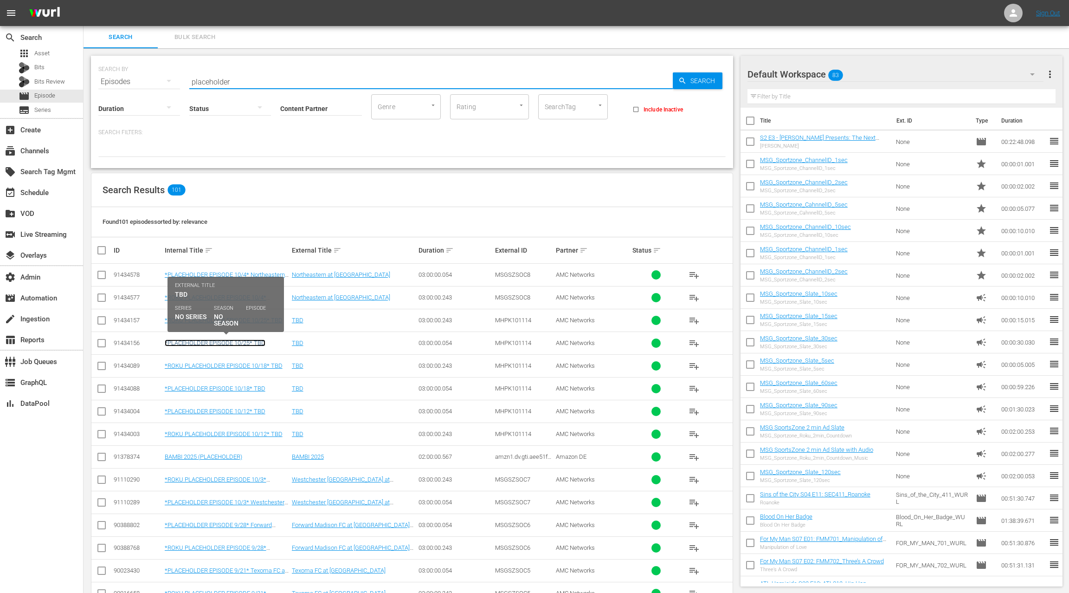
click at [224, 340] on link "*PLACEHOLDER EPISODE 10/25* TBD" at bounding box center [215, 342] width 101 height 7
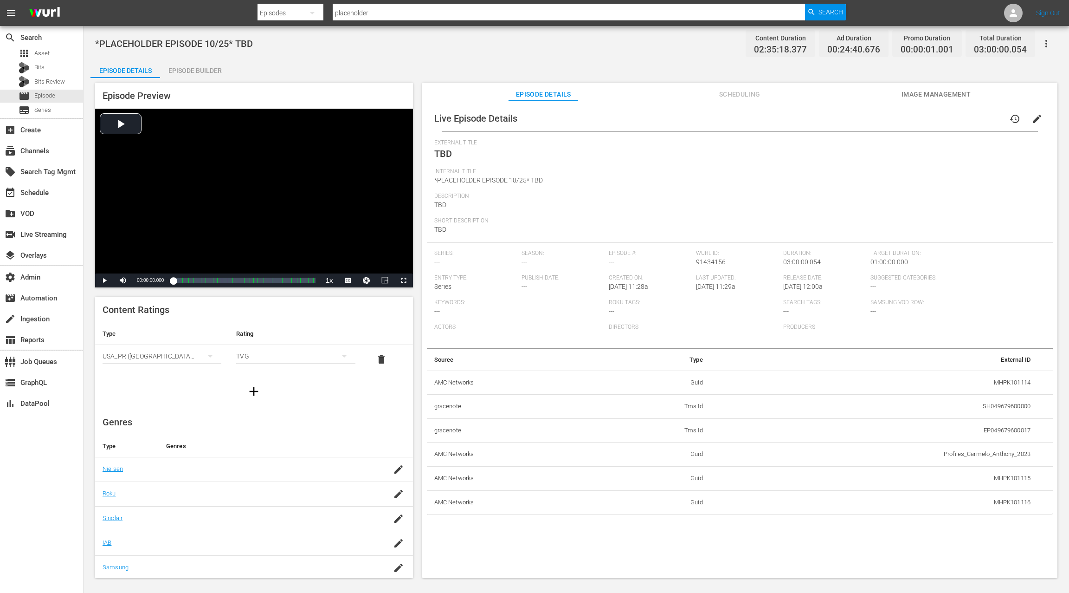
click at [1032, 122] on span "edit" at bounding box center [1037, 118] width 11 height 11
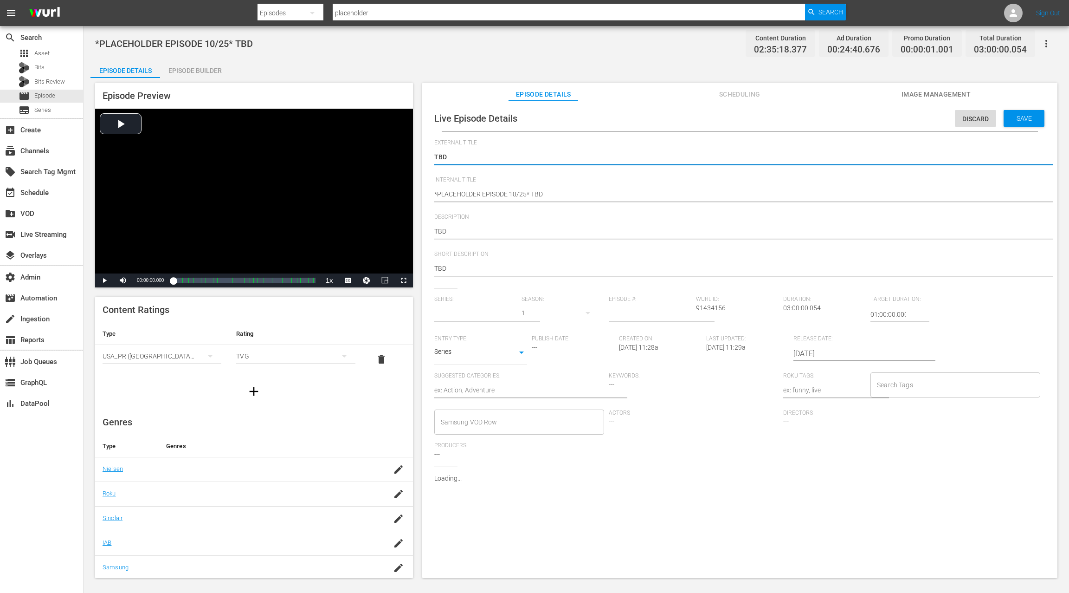
type input "No Series"
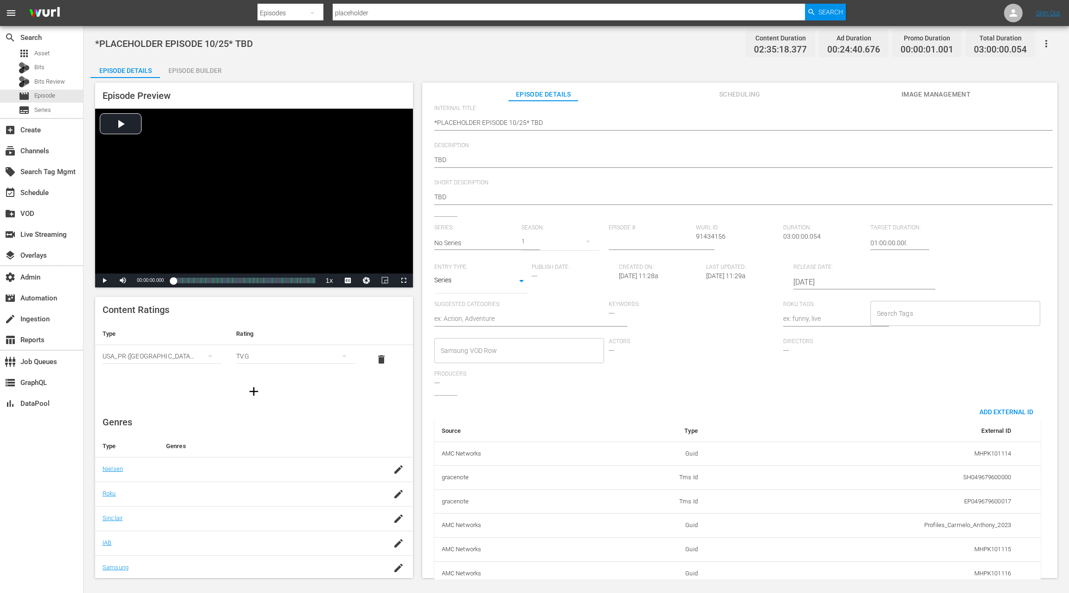
scroll to position [90, 0]
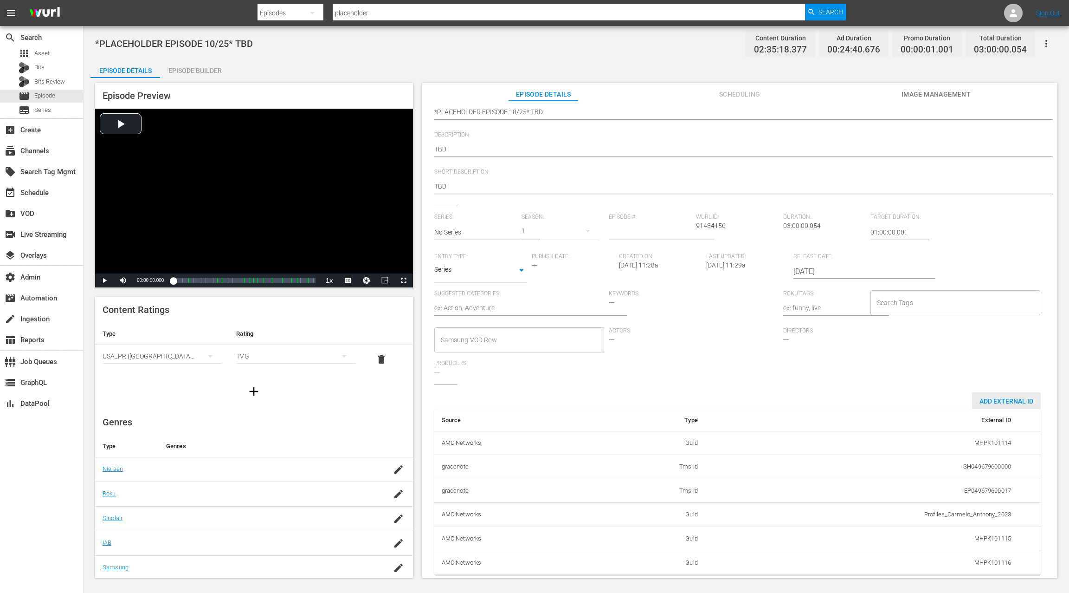
click at [988, 397] on span "Add External Id" at bounding box center [1006, 400] width 69 height 7
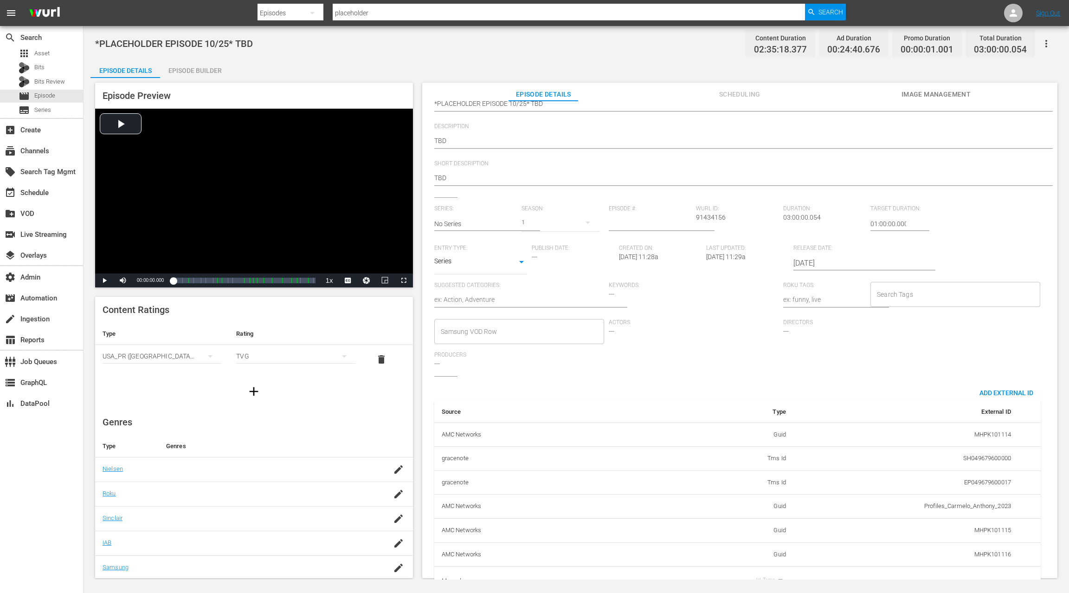
scroll to position [120, 0]
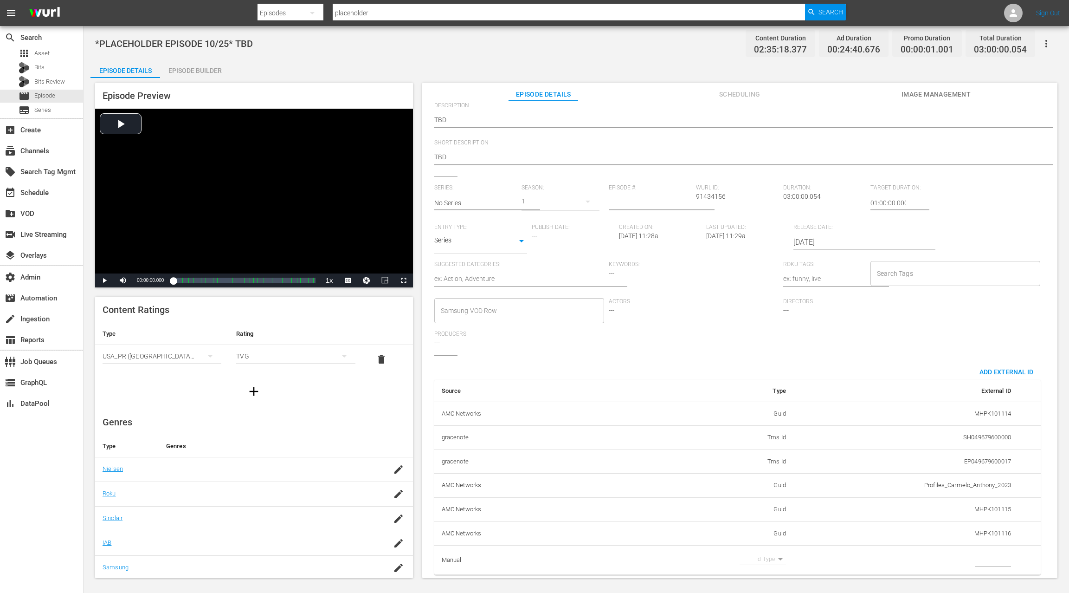
click at [776, 547] on body "menu Search By Episodes Search ID, Title, Description, Keywords, or Category pl…" at bounding box center [534, 296] width 1069 height 593
click at [765, 575] on li "Guid" at bounding box center [759, 573] width 46 height 15
type input "guid"
click at [979, 553] on input "simple table" at bounding box center [993, 560] width 36 height 14
type input "MSGSZSOC7"
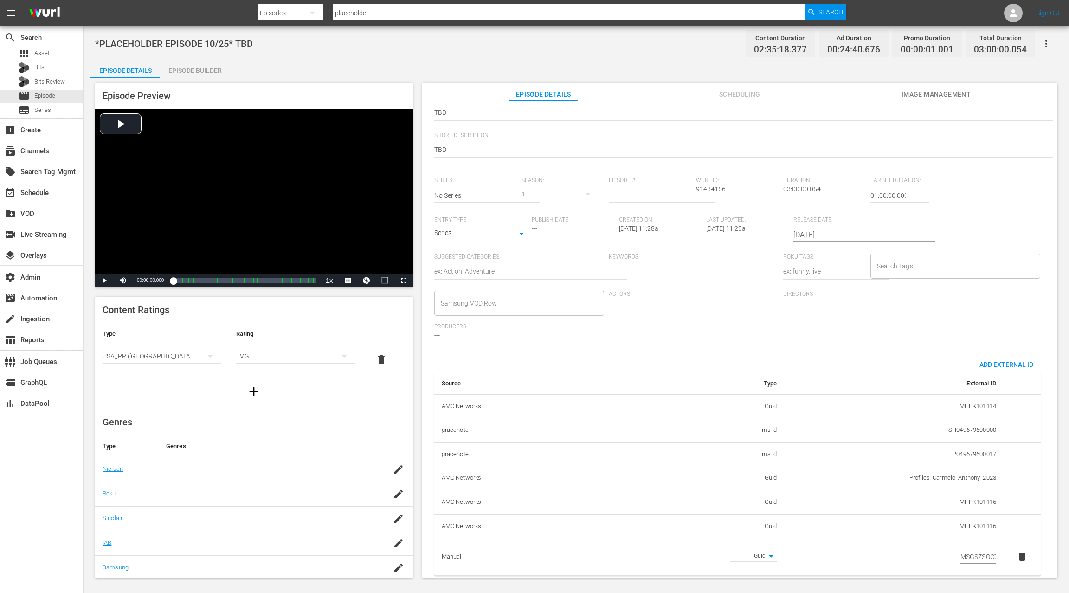
click at [962, 328] on div "Series: No Series Season: 1 Episode #: [PERSON_NAME] ID: 91434156 Duration: 03:…" at bounding box center [739, 262] width 611 height 171
click at [918, 393] on td "MHPK101114" at bounding box center [894, 405] width 220 height 24
click at [915, 339] on div "External Title [PERSON_NAME] Internal Title *PLACEHOLDER EPISODE 10/25* TBD *PL…" at bounding box center [739, 300] width 611 height 562
click at [1020, 550] on span "delete" at bounding box center [1022, 555] width 11 height 11
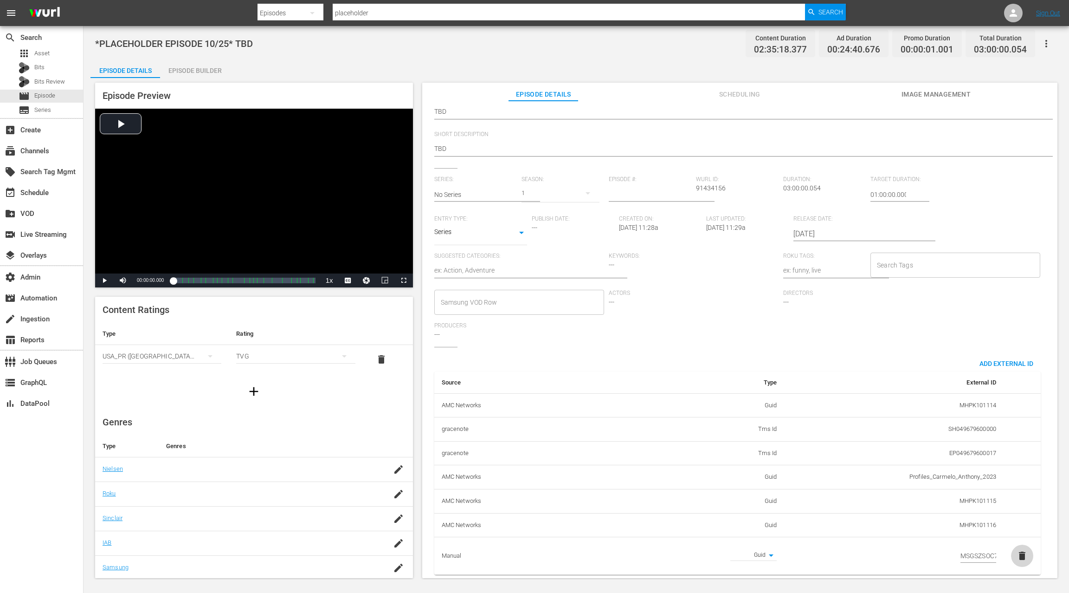
scroll to position [91, 0]
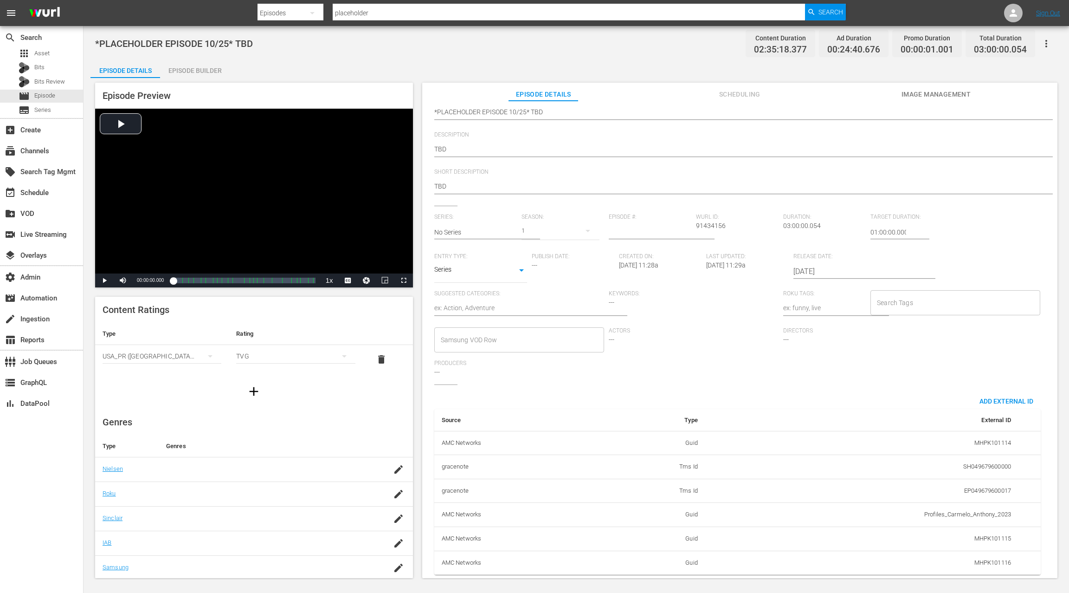
drag, startPoint x: 510, startPoint y: 191, endPoint x: 508, endPoint y: 186, distance: 5.4
click at [509, 191] on div "Short Description [PERSON_NAME]" at bounding box center [739, 186] width 611 height 37
click at [745, 95] on span "Scheduling" at bounding box center [740, 95] width 70 height 12
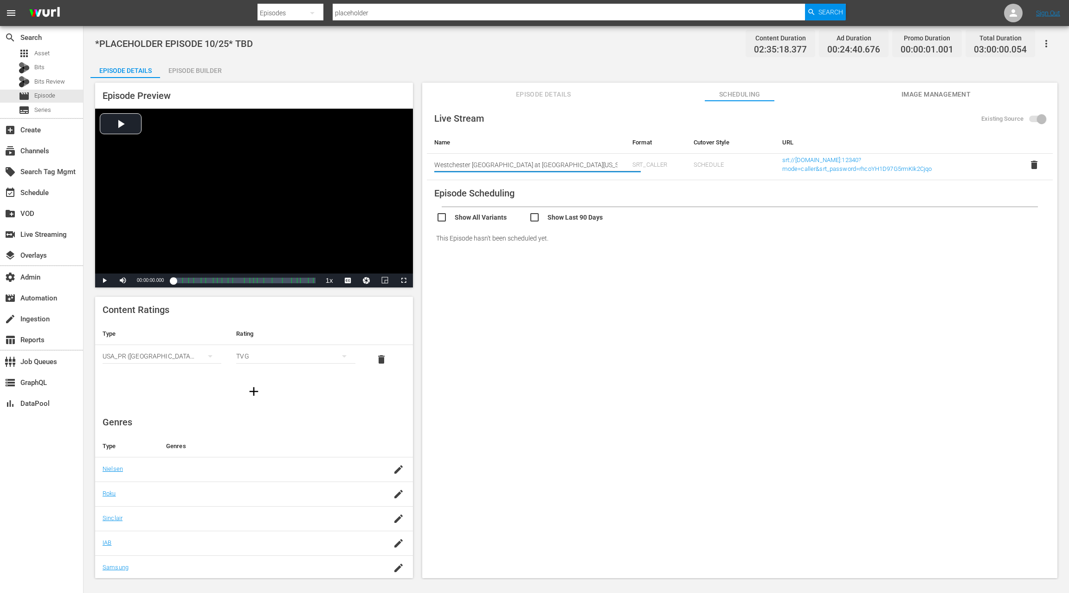
drag, startPoint x: 573, startPoint y: 162, endPoint x: 465, endPoint y: 162, distance: 108.1
click at [465, 162] on input "Westchester [GEOGRAPHIC_DATA] at [GEOGRAPHIC_DATA][US_STATE]" at bounding box center [525, 165] width 183 height 22
drag, startPoint x: 462, startPoint y: 168, endPoint x: 478, endPoint y: 164, distance: 15.7
click at [427, 168] on td "Start typing live stream name [GEOGRAPHIC_DATA] at [GEOGRAPHIC_DATA][US_STATE]" at bounding box center [526, 167] width 198 height 26
click at [821, 165] on link "srt://[DOMAIN_NAME]:12340?mode=caller&srt_password=rhcoYH1D97G5rmKIk2Cjqo" at bounding box center [857, 164] width 150 height 16
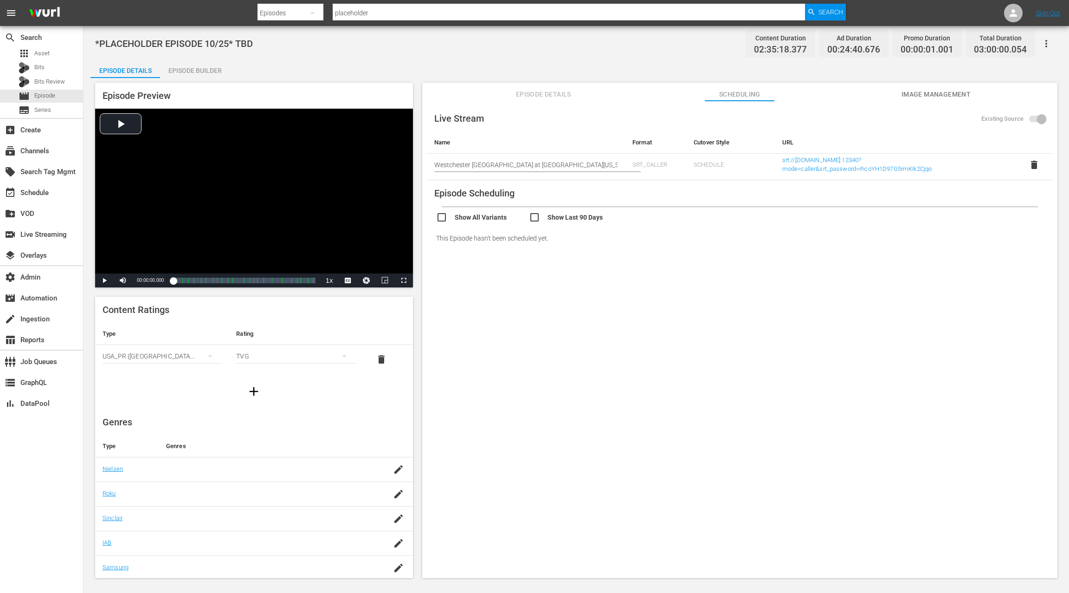
click at [1031, 165] on span "delete" at bounding box center [1034, 164] width 11 height 11
click at [1038, 119] on input "Existing Source" at bounding box center [1041, 121] width 53 height 18
checkbox input "false"
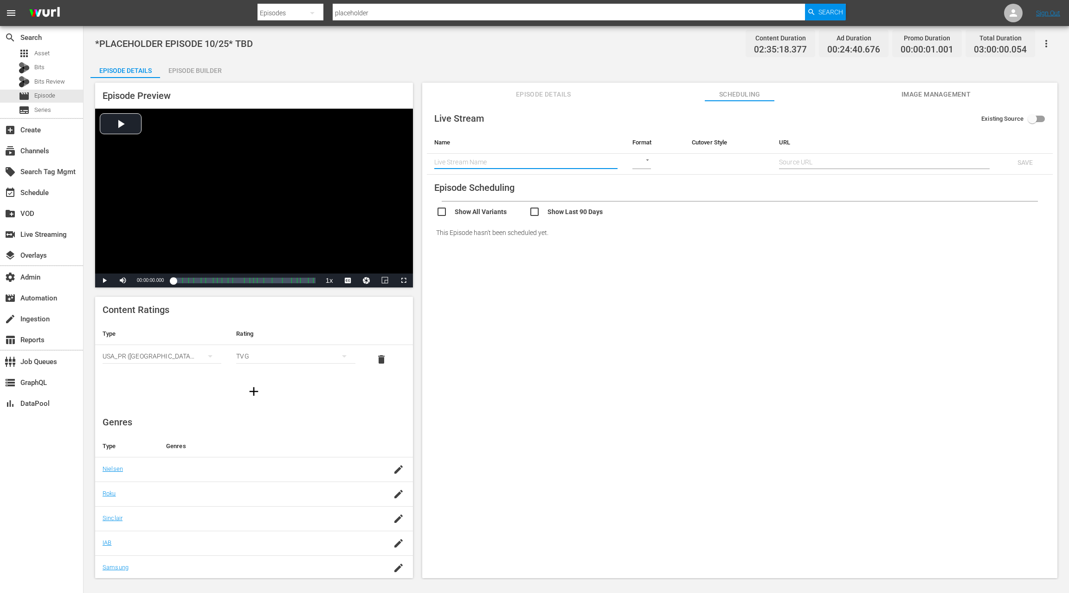
click at [529, 166] on input "text" at bounding box center [525, 162] width 183 height 14
paste input "Westchester SC at [GEOGRAPHIC_DATA] Red Wolves SC"
type input "Westchester SC at [GEOGRAPHIC_DATA] Red Wolves SC"
click at [642, 162] on body "menu Search By Episodes Search ID, Title, Description, Keywords, or Category pl…" at bounding box center [534, 296] width 1069 height 593
drag, startPoint x: 648, startPoint y: 207, endPoint x: 662, endPoint y: 179, distance: 31.3
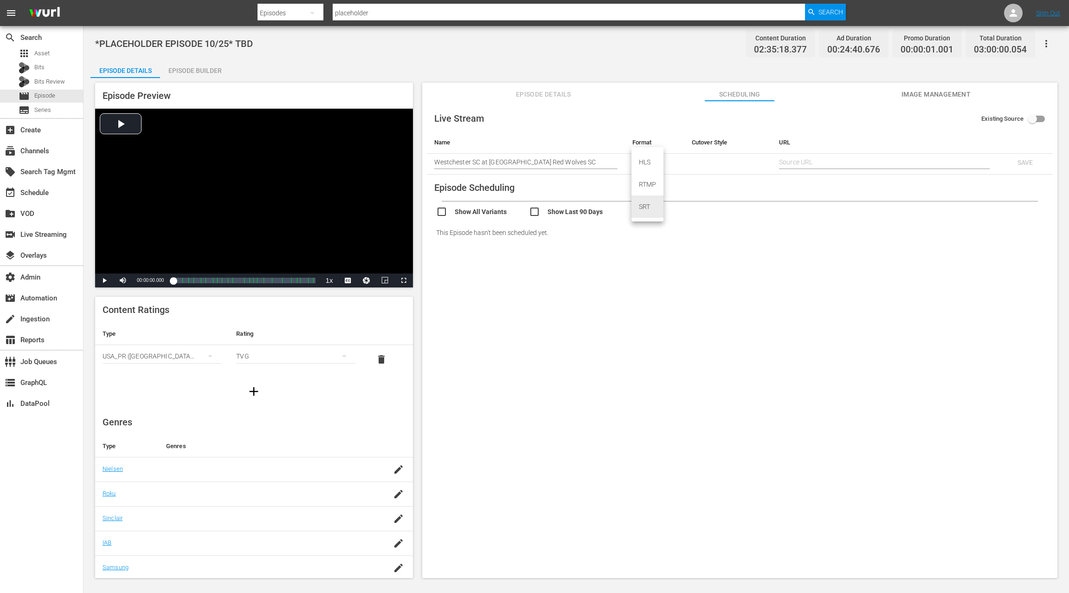
click at [647, 207] on div "SRT" at bounding box center [648, 206] width 32 height 22
type input "SRT_CALLER"
click at [817, 158] on input "text" at bounding box center [884, 162] width 211 height 14
paste input "srt://[DOMAIN_NAME]:12340?mode=caller&srt_password=rhcoYH1D97G5rmKIk2Cjqo"
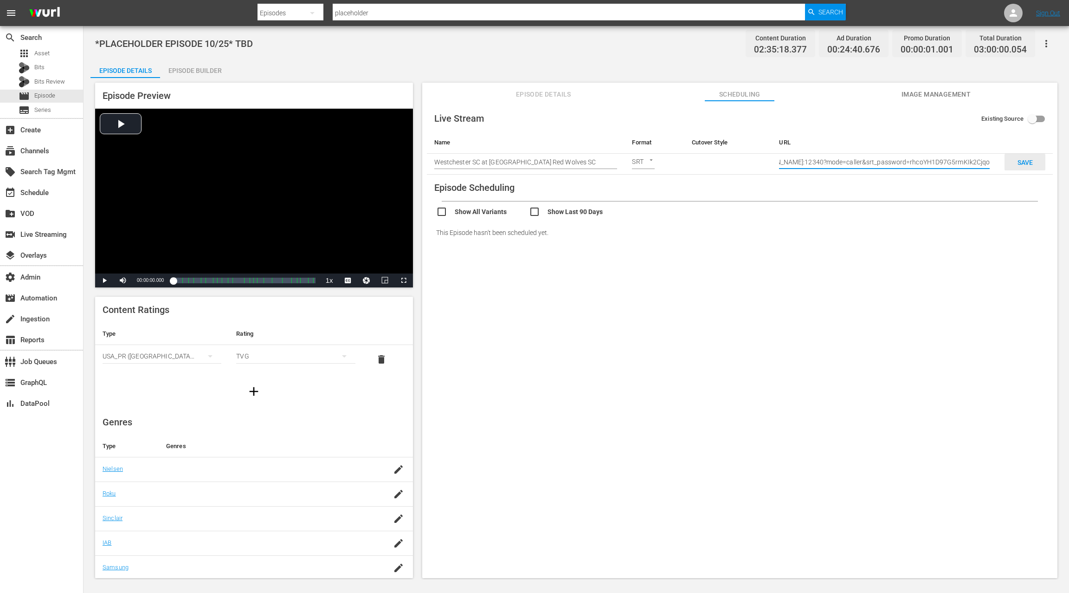
type input "srt://[DOMAIN_NAME]:12340?mode=caller&srt_password=rhcoYH1D97G5rmKIk2Cjqo"
click at [1023, 161] on span "SAVE" at bounding box center [1025, 162] width 30 height 7
checkbox input "true"
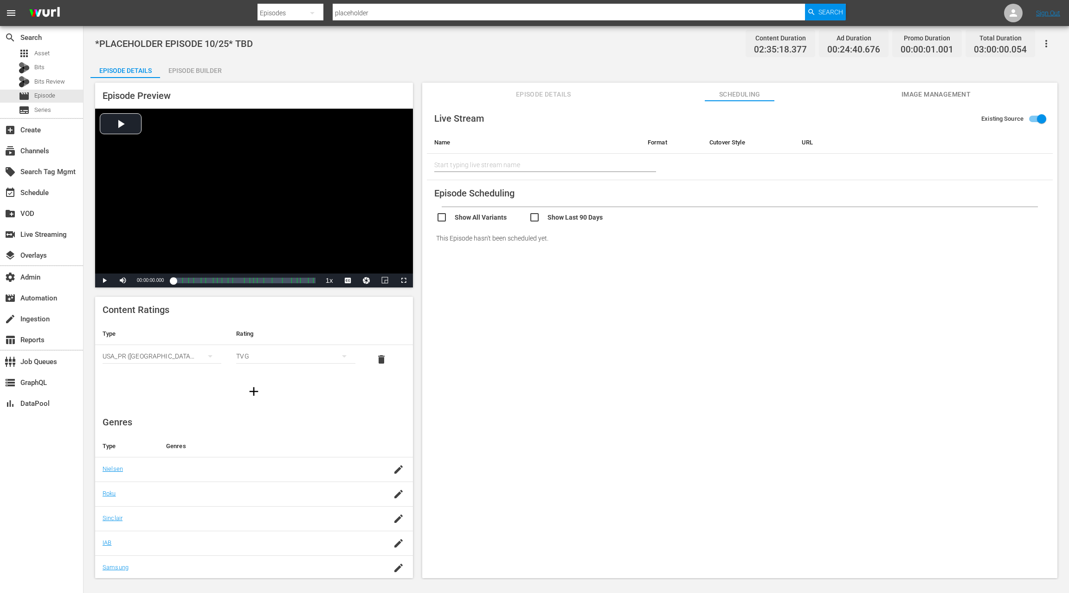
type input "Westchester SC at [GEOGRAPHIC_DATA] Red Wolves SC"
